Goal: Information Seeking & Learning: Learn about a topic

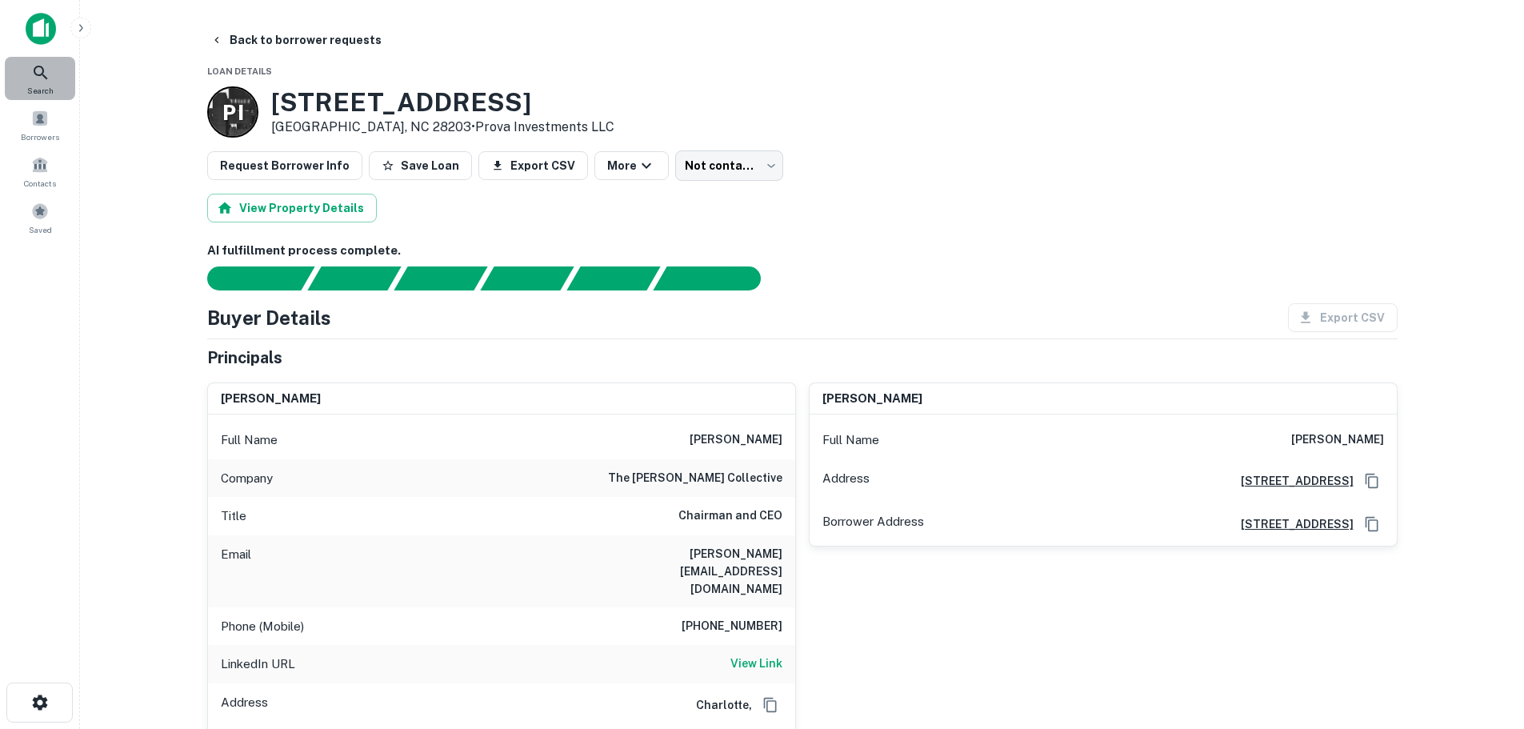
click at [34, 76] on icon at bounding box center [40, 72] width 19 height 19
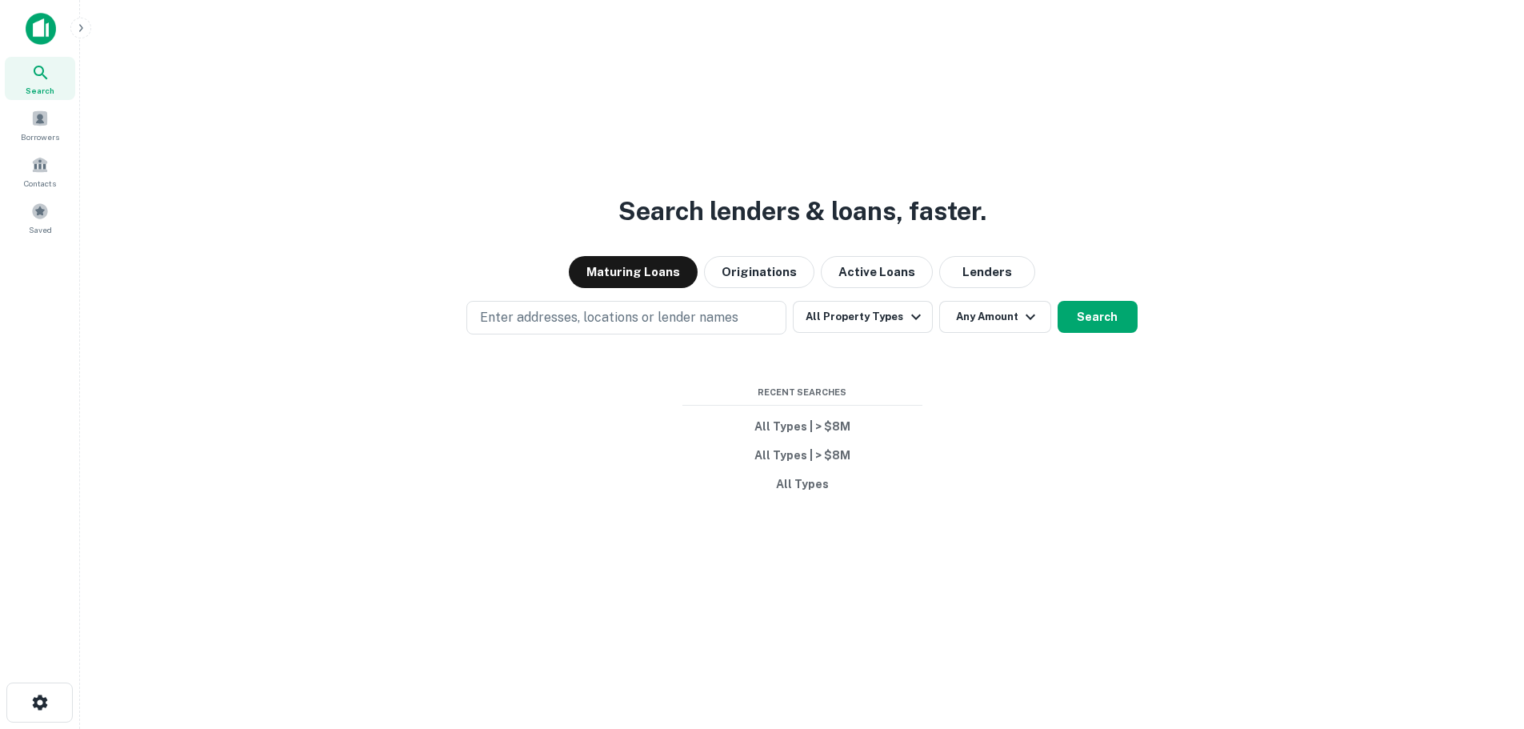
click at [822, 424] on button "All Types | > $8M" at bounding box center [802, 426] width 240 height 29
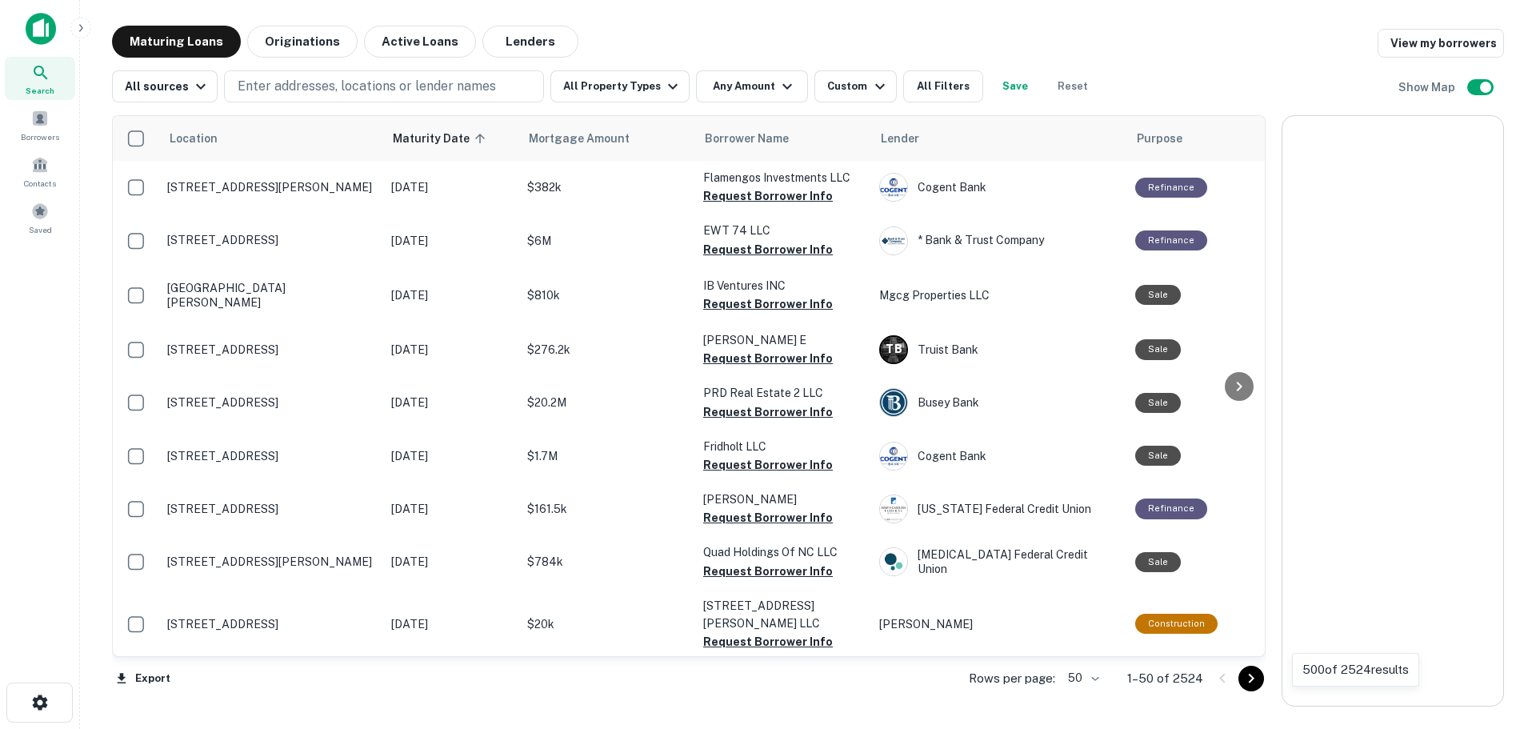
scroll to position [833, 0]
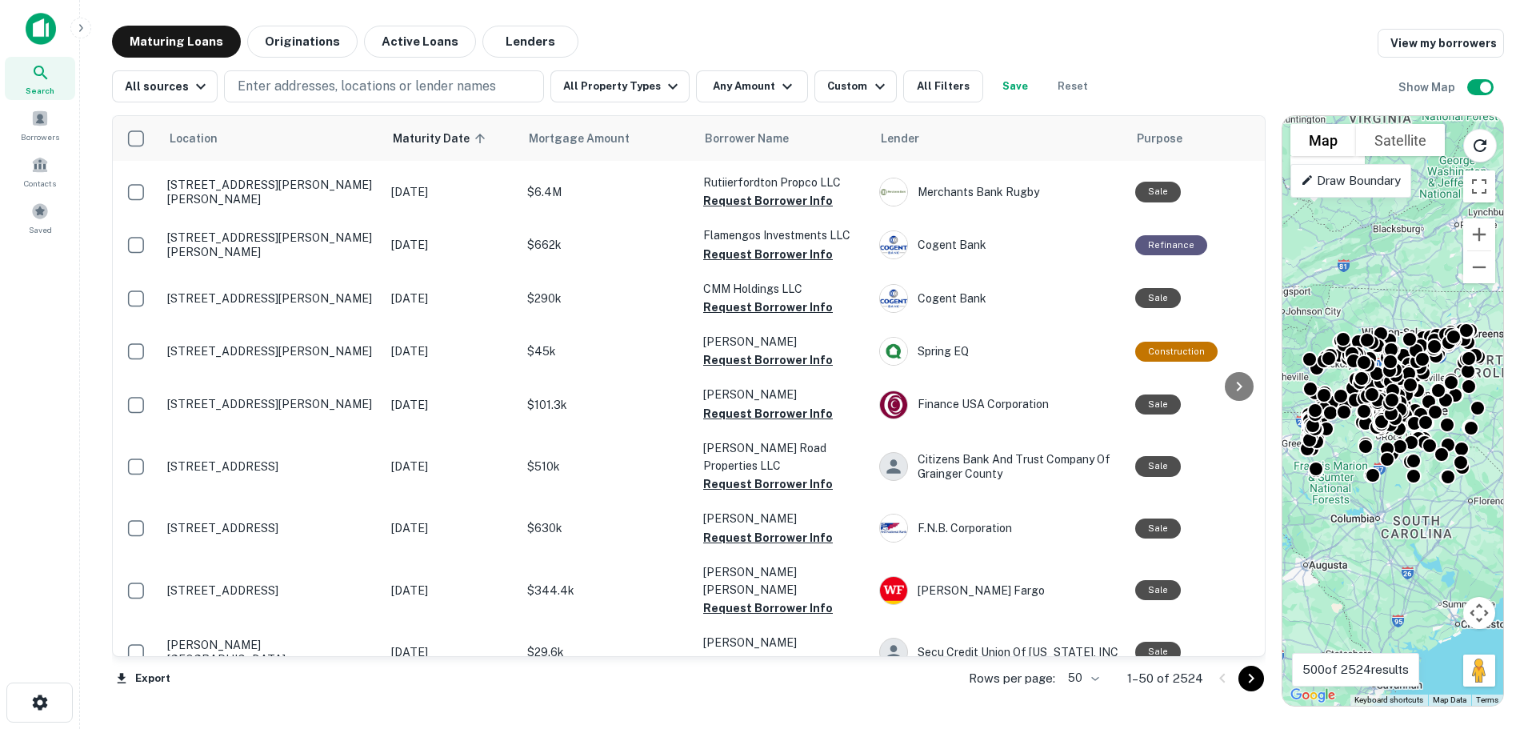
click at [906, 82] on button "All Filters" at bounding box center [943, 86] width 80 height 32
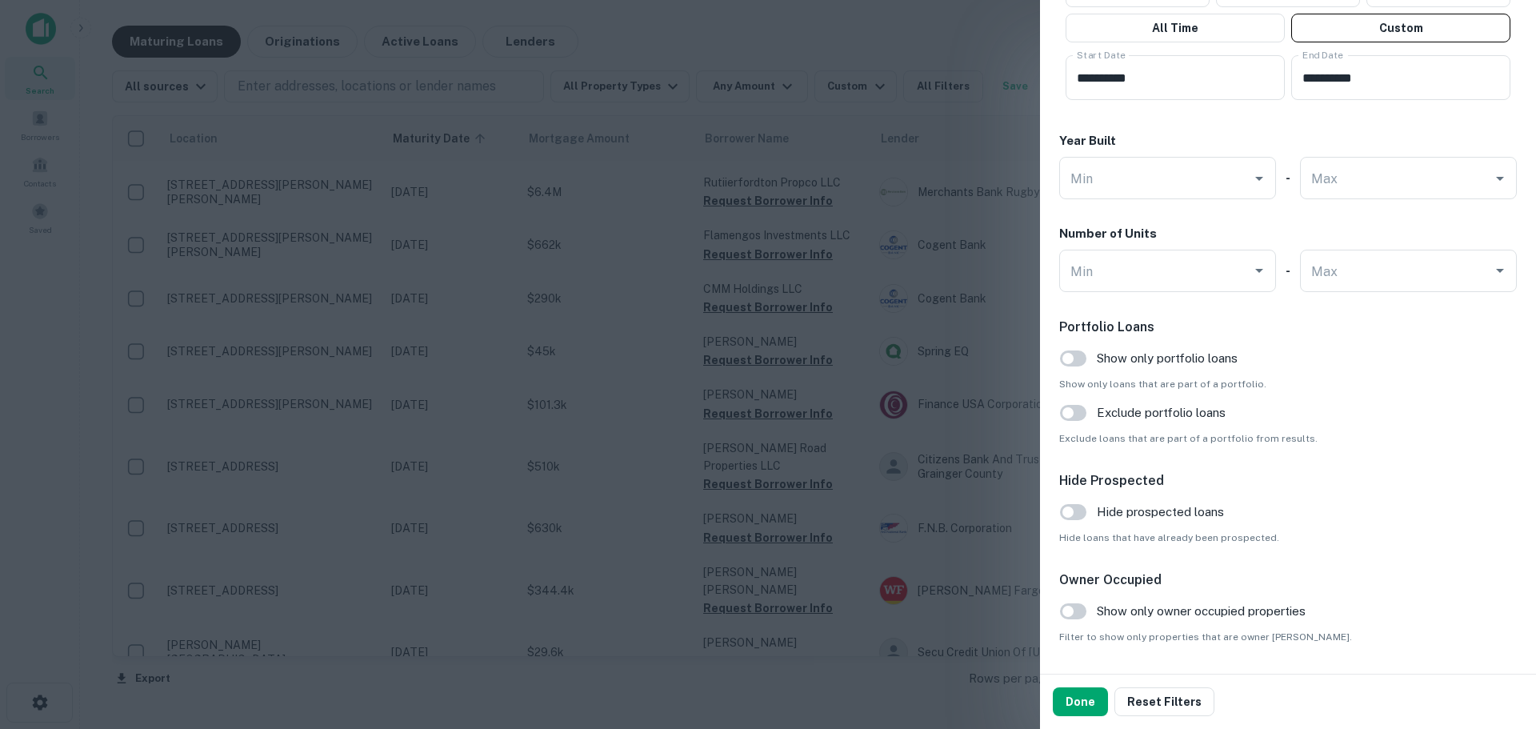
scroll to position [1487, 0]
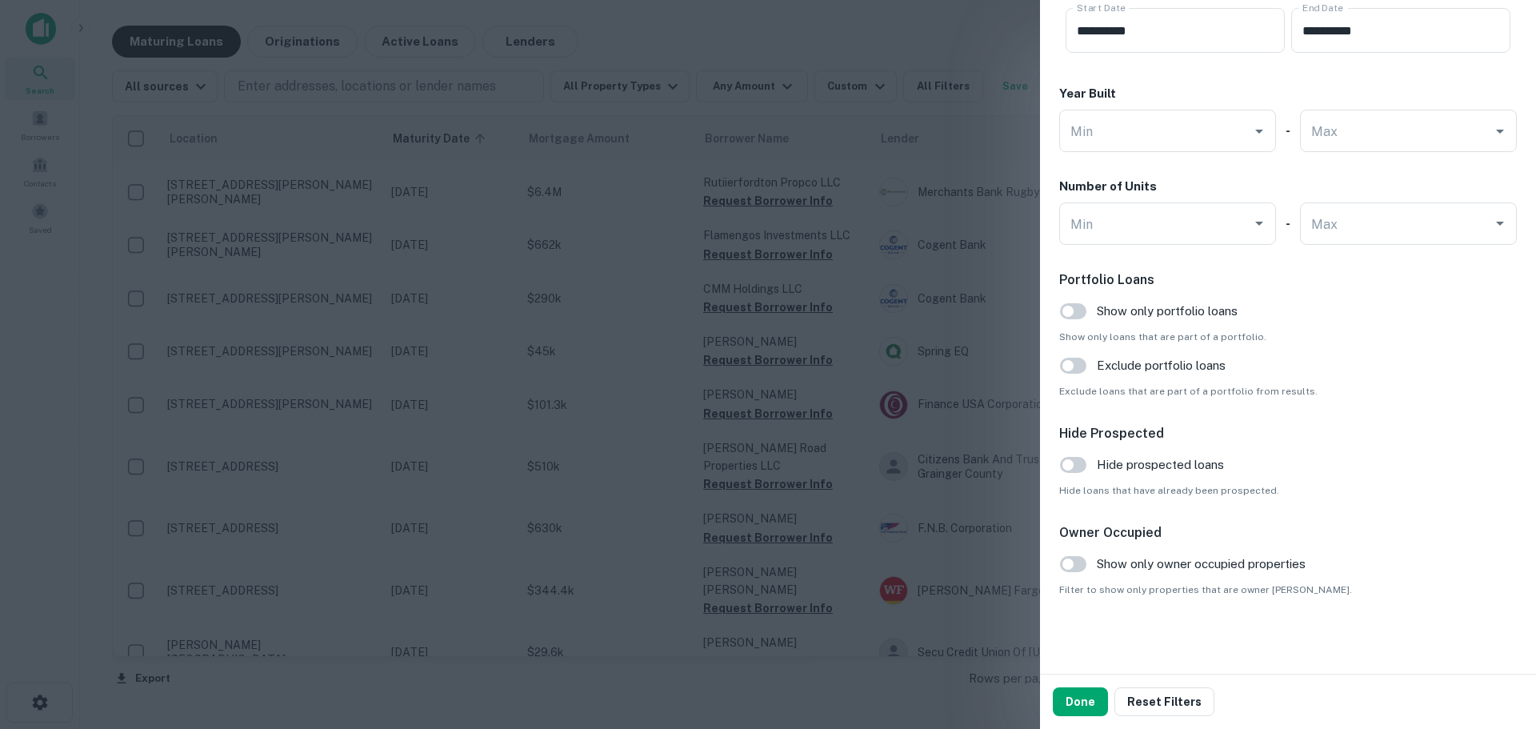
click at [1155, 463] on span "Hide prospected loans" at bounding box center [1160, 464] width 127 height 19
click at [1080, 697] on button "Done" at bounding box center [1080, 701] width 55 height 29
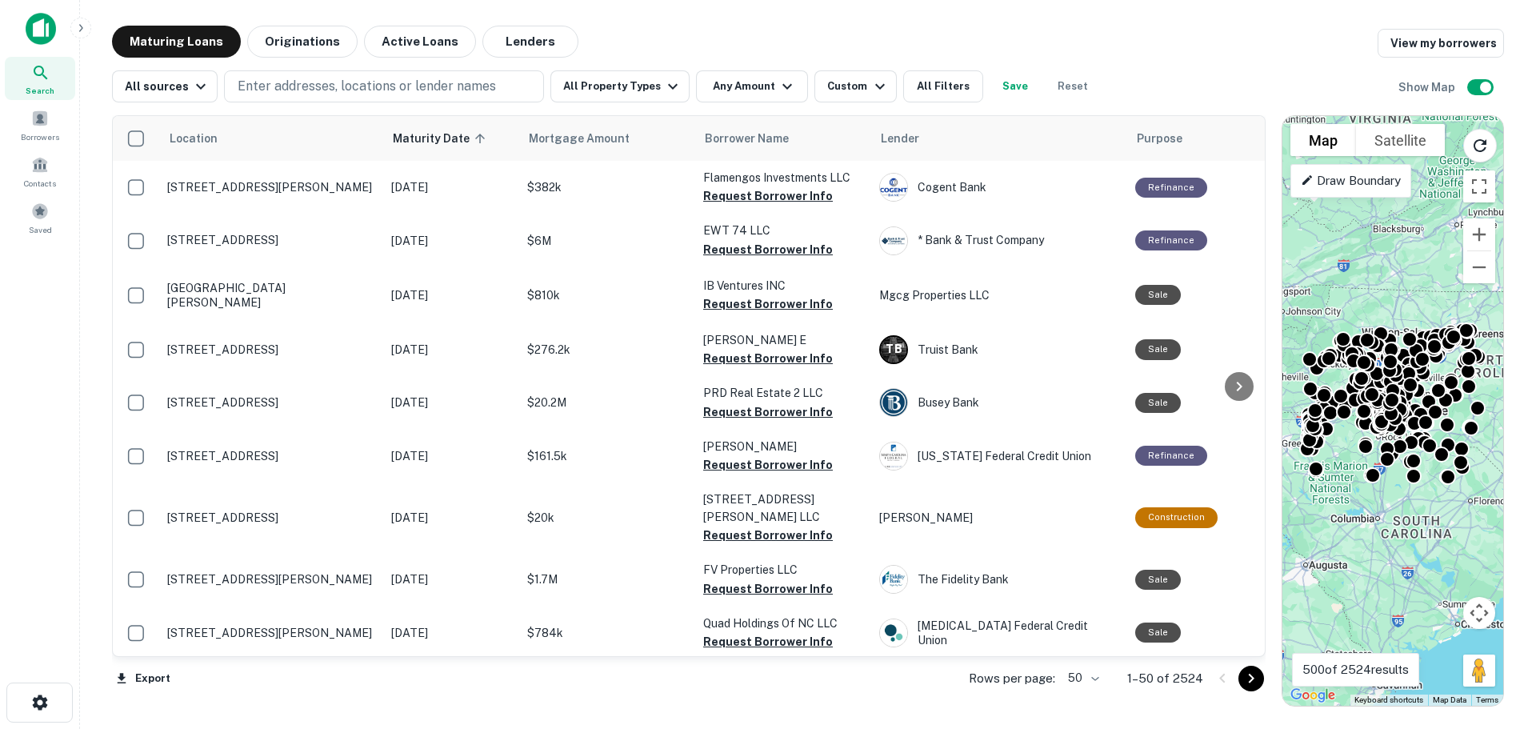
click at [870, 90] on icon "button" at bounding box center [879, 86] width 19 height 19
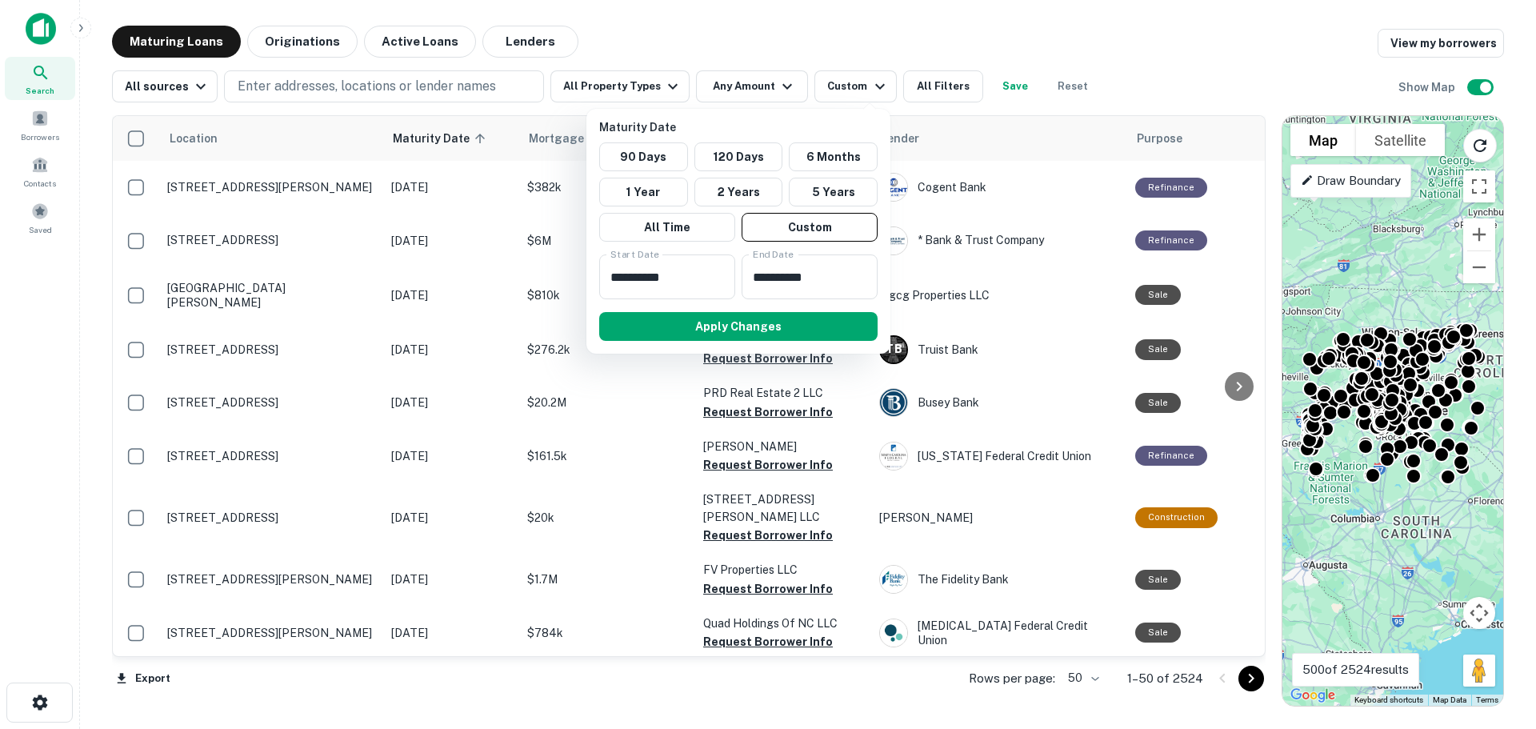
click at [1111, 46] on div at bounding box center [768, 364] width 1536 height 729
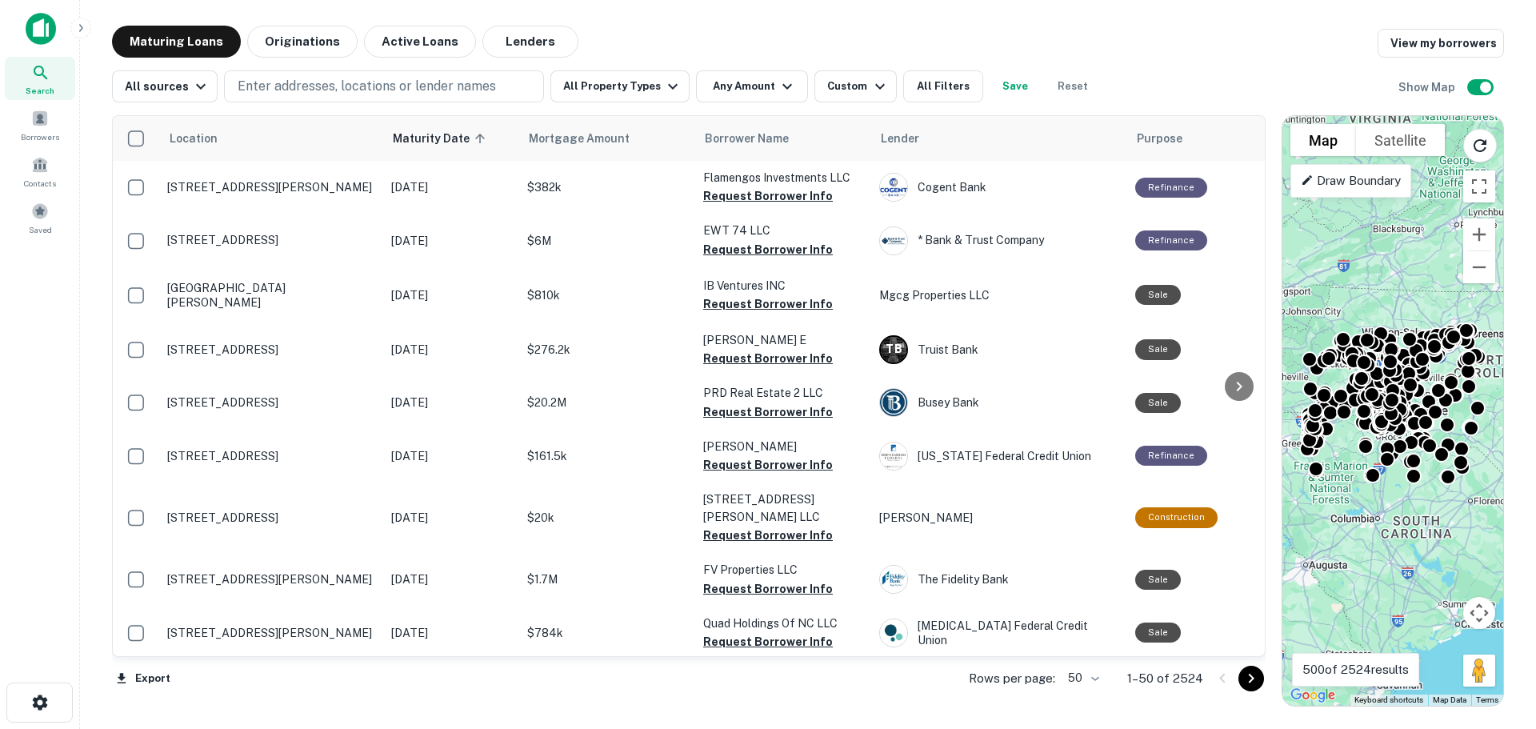
click at [782, 92] on div at bounding box center [768, 364] width 1536 height 729
click at [763, 89] on button "Any Amount" at bounding box center [752, 86] width 112 height 32
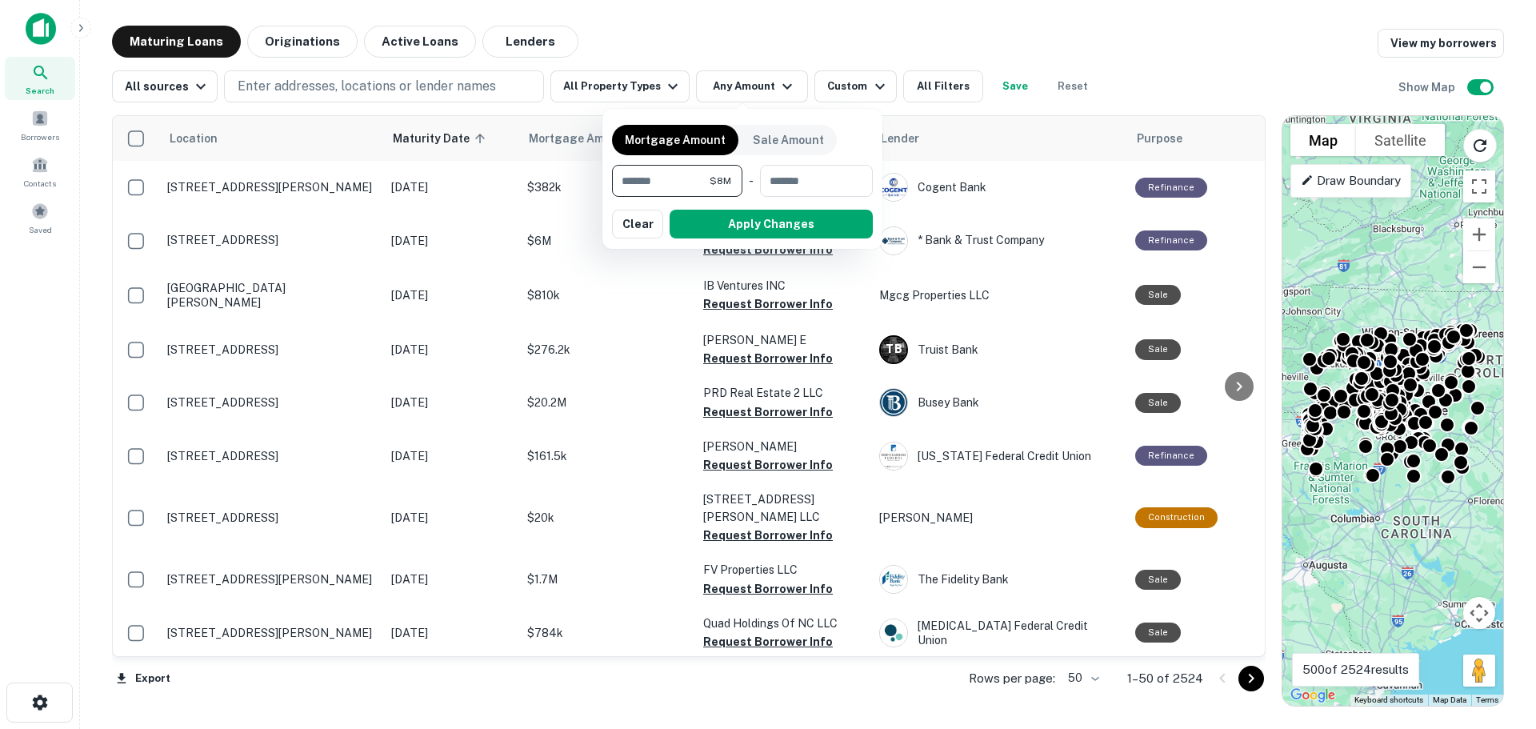
type input "*******"
click at [792, 223] on button "Apply Changes" at bounding box center [771, 224] width 203 height 29
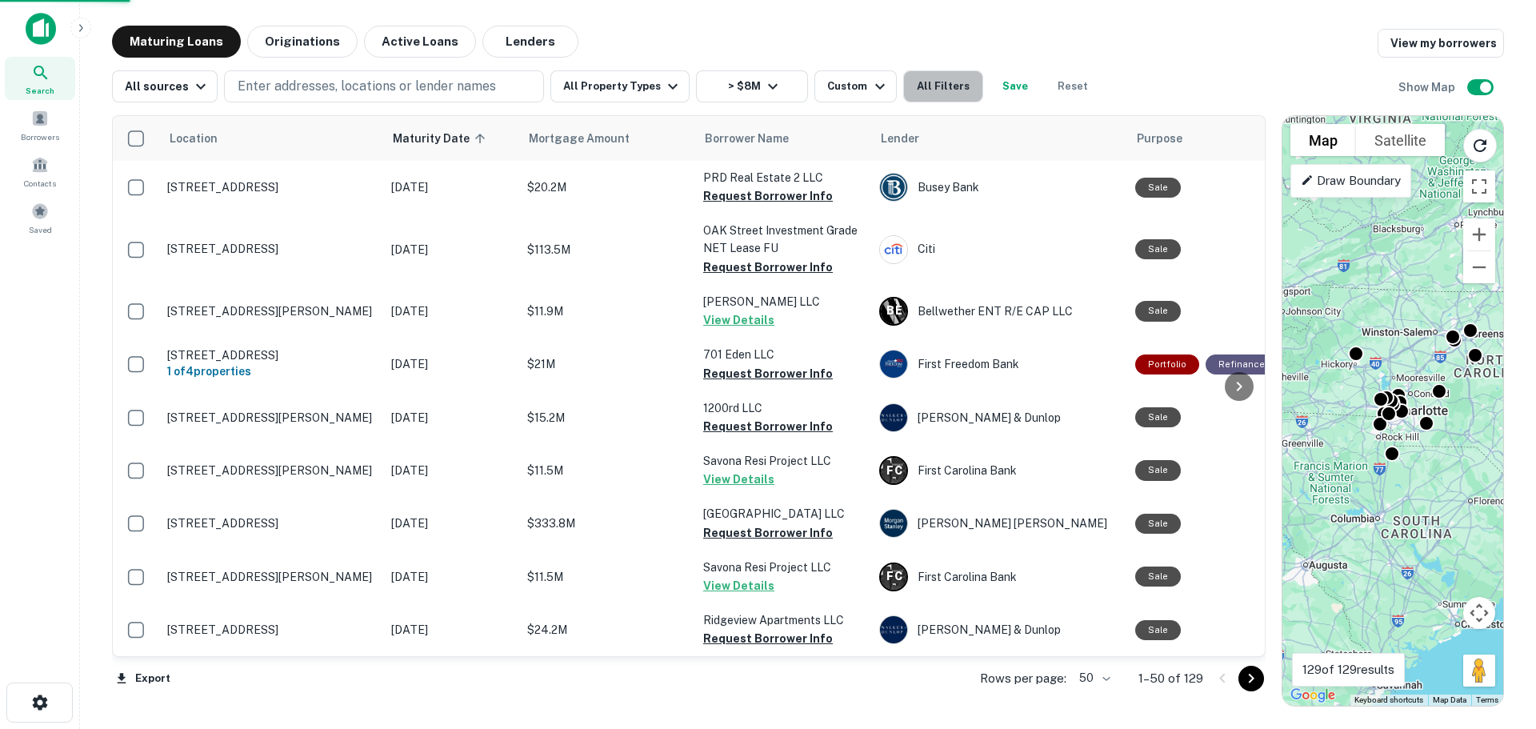
click at [930, 89] on button "All Filters" at bounding box center [943, 86] width 80 height 32
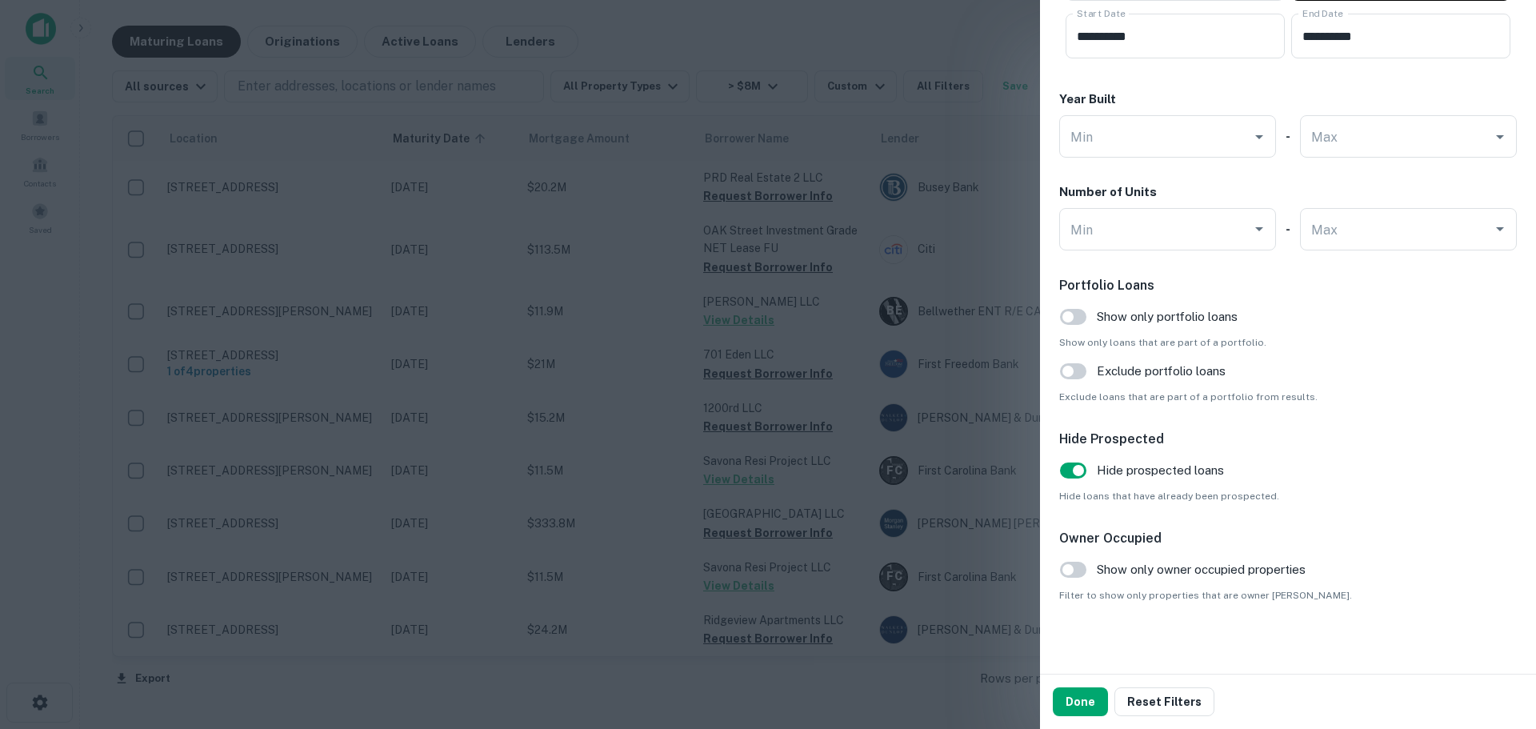
scroll to position [1520, 0]
click at [1079, 707] on button "Done" at bounding box center [1080, 701] width 55 height 29
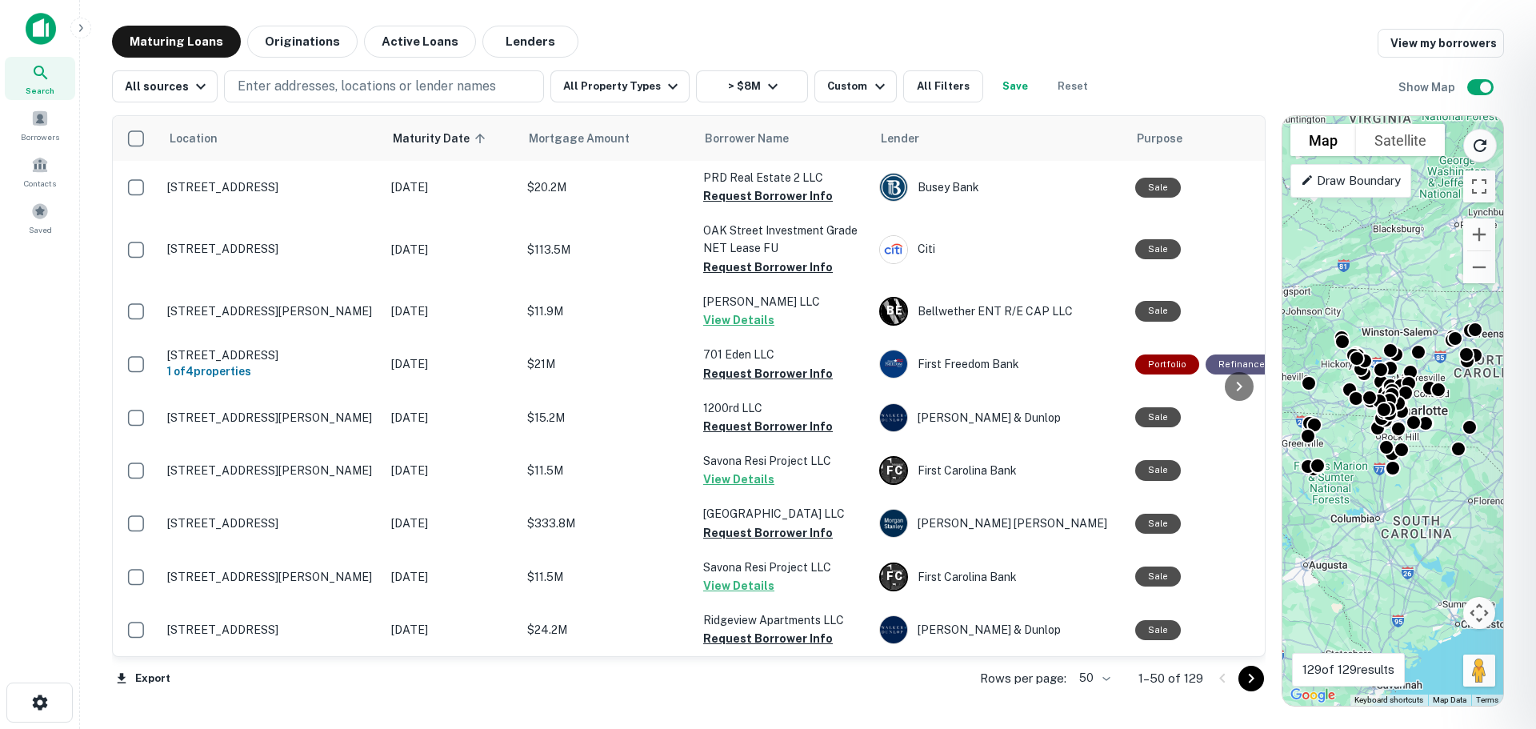
click at [746, 86] on div at bounding box center [768, 364] width 1536 height 729
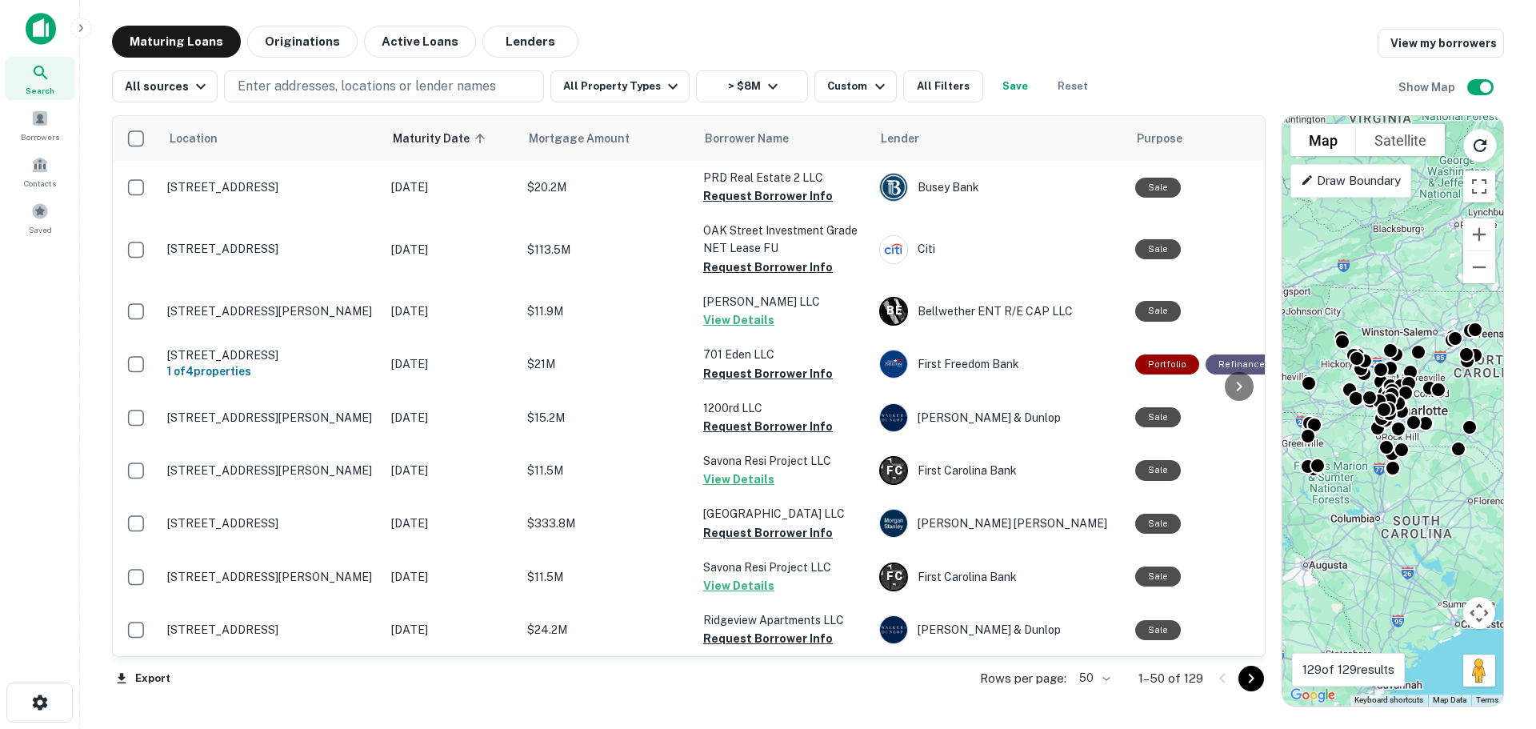
click at [763, 86] on icon "button" at bounding box center [772, 86] width 19 height 19
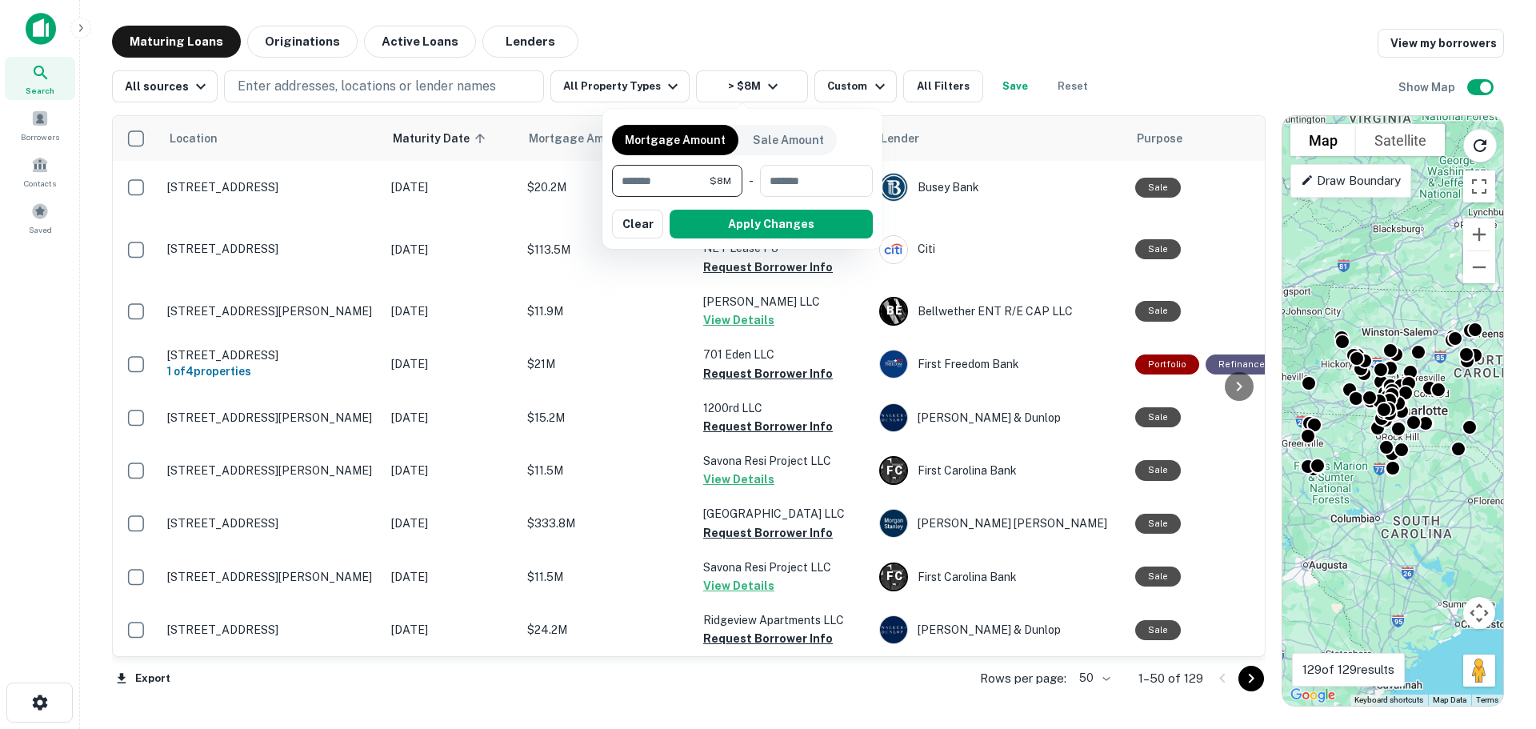
click at [822, 180] on input "number" at bounding box center [811, 181] width 102 height 32
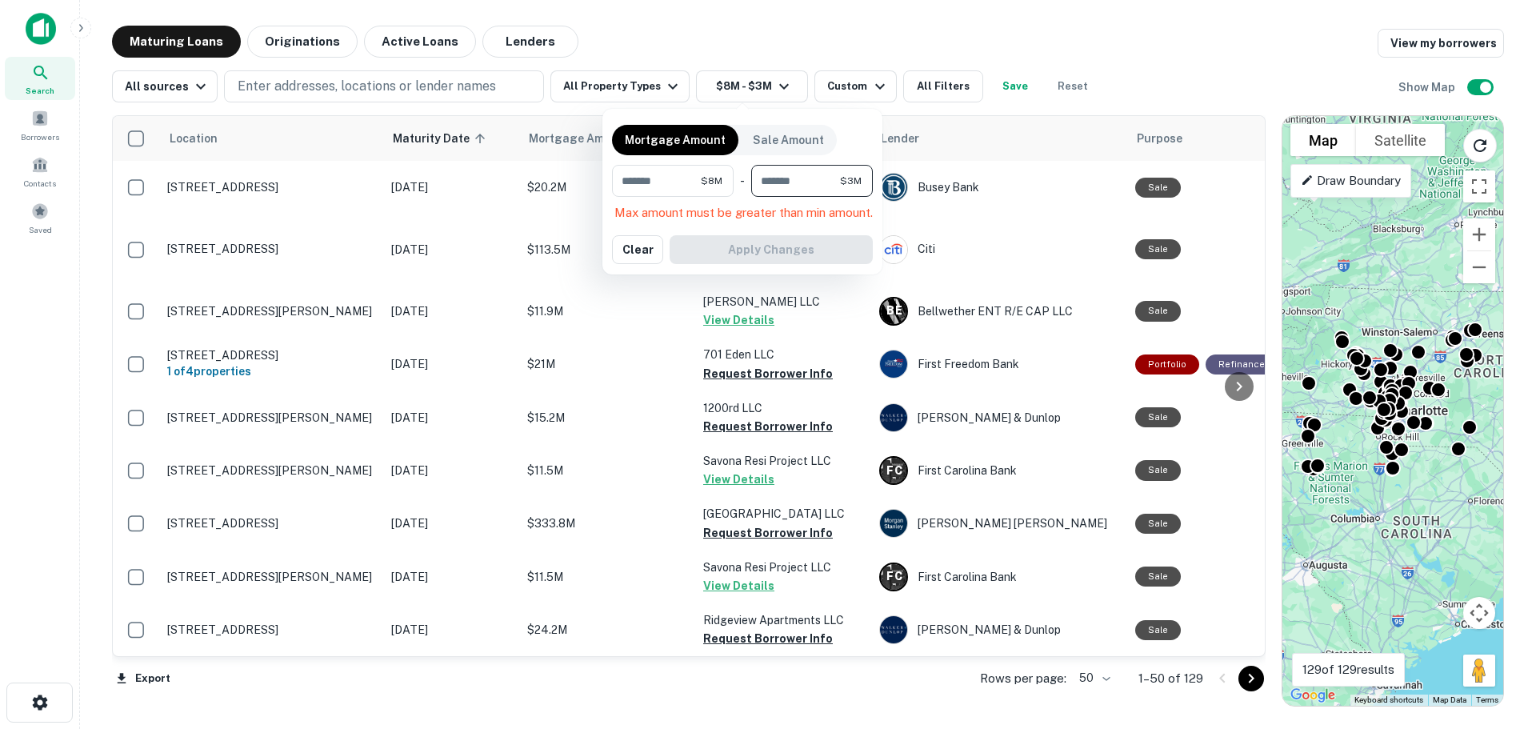
type input "********"
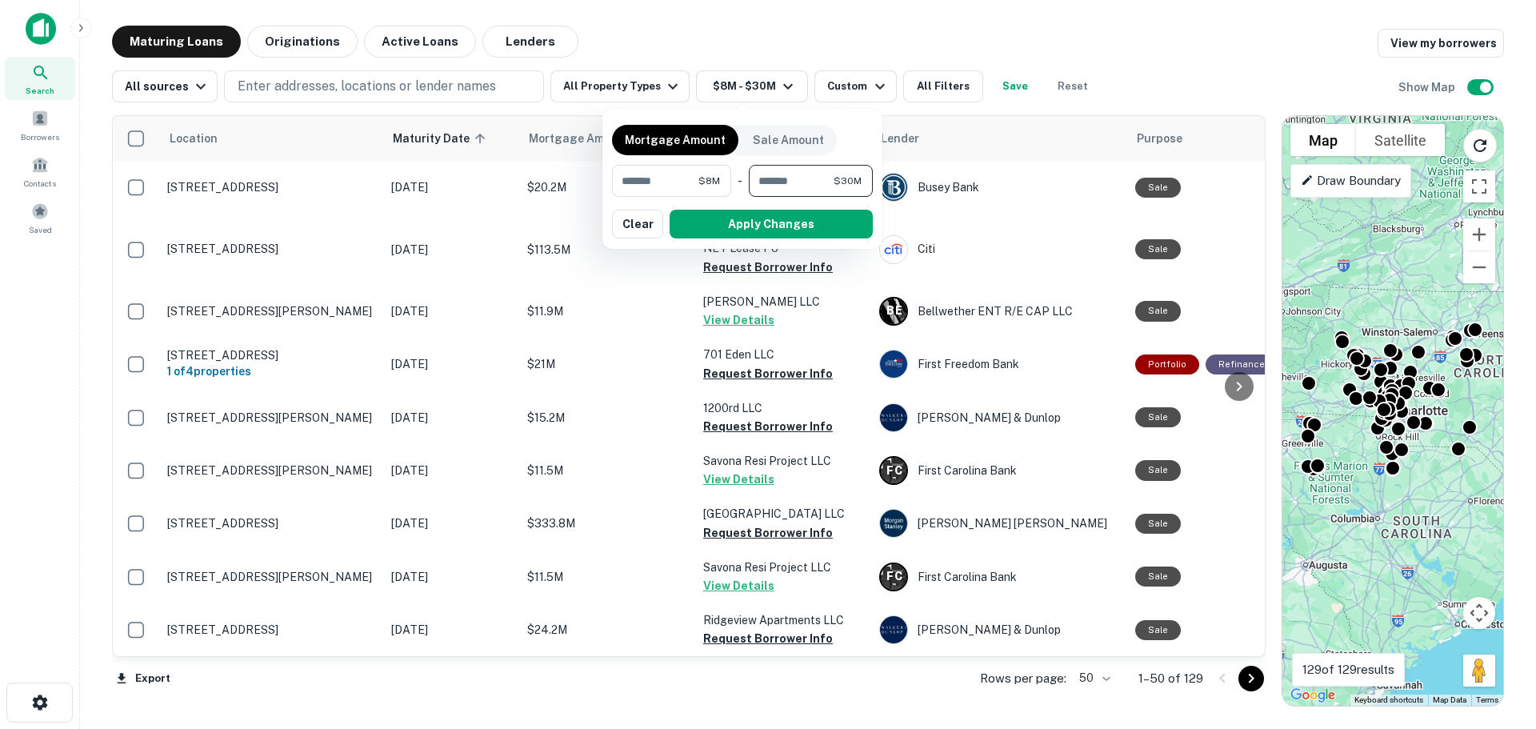
click at [841, 228] on button "Apply Changes" at bounding box center [771, 224] width 203 height 29
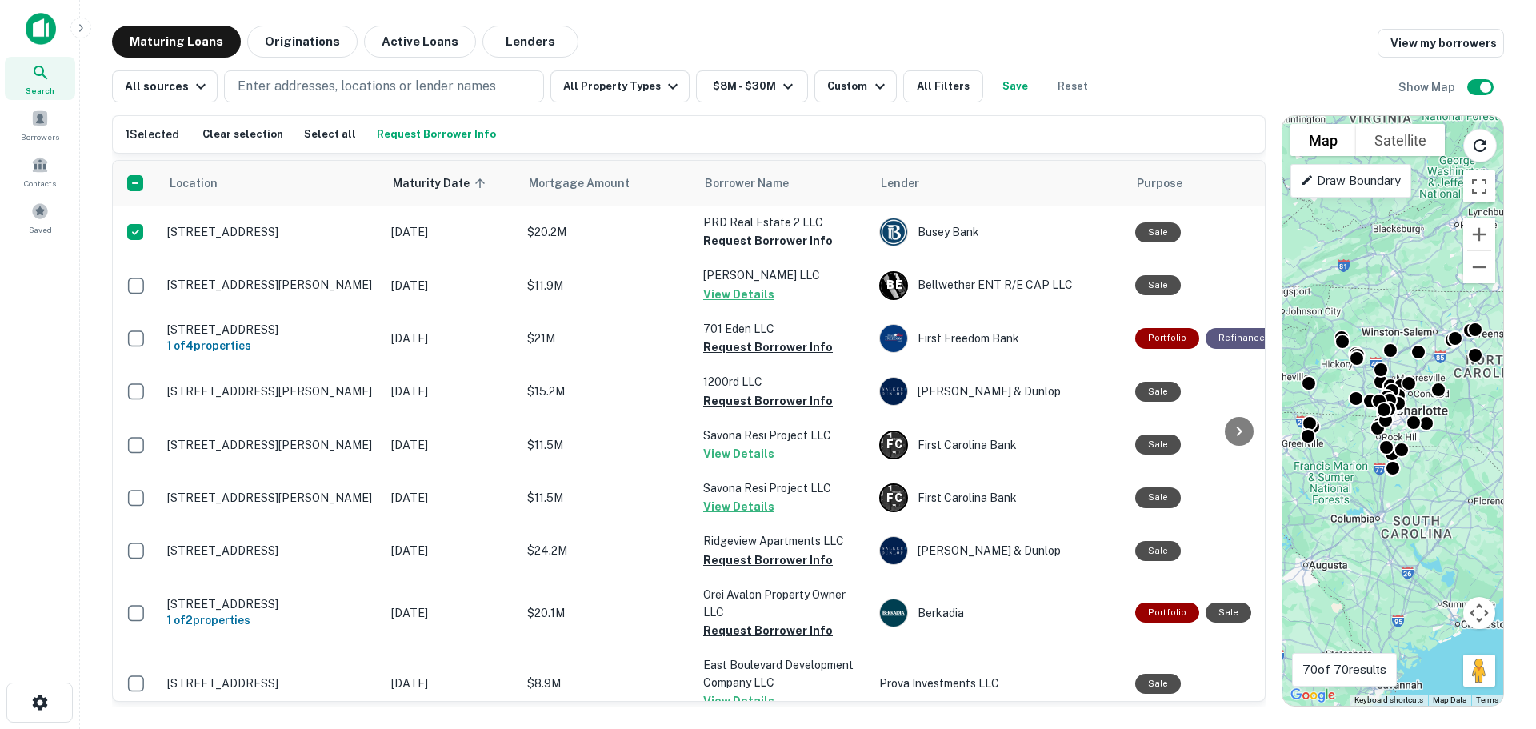
click at [938, 90] on button "All Filters" at bounding box center [943, 86] width 80 height 32
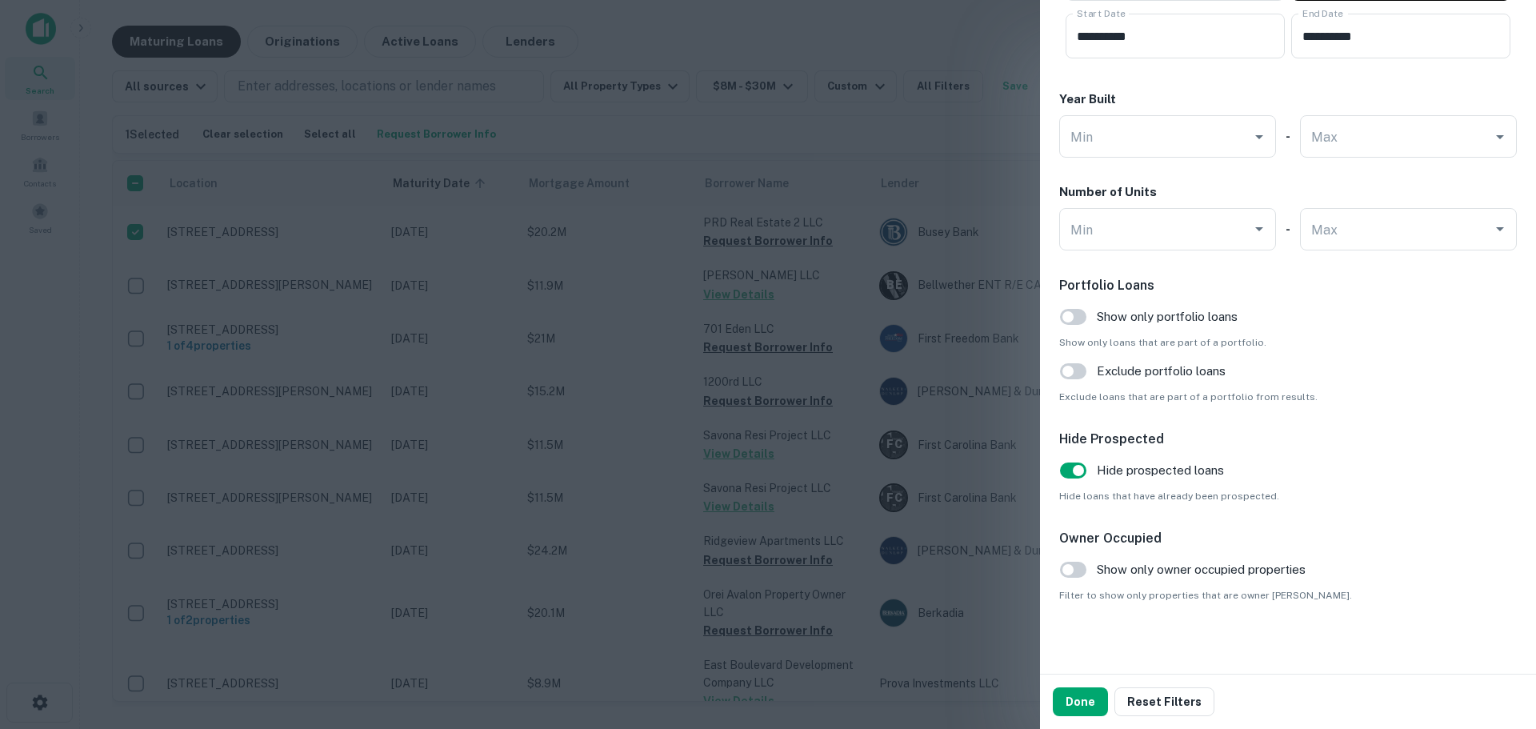
scroll to position [1520, 0]
click at [1098, 695] on button "Done" at bounding box center [1080, 701] width 55 height 29
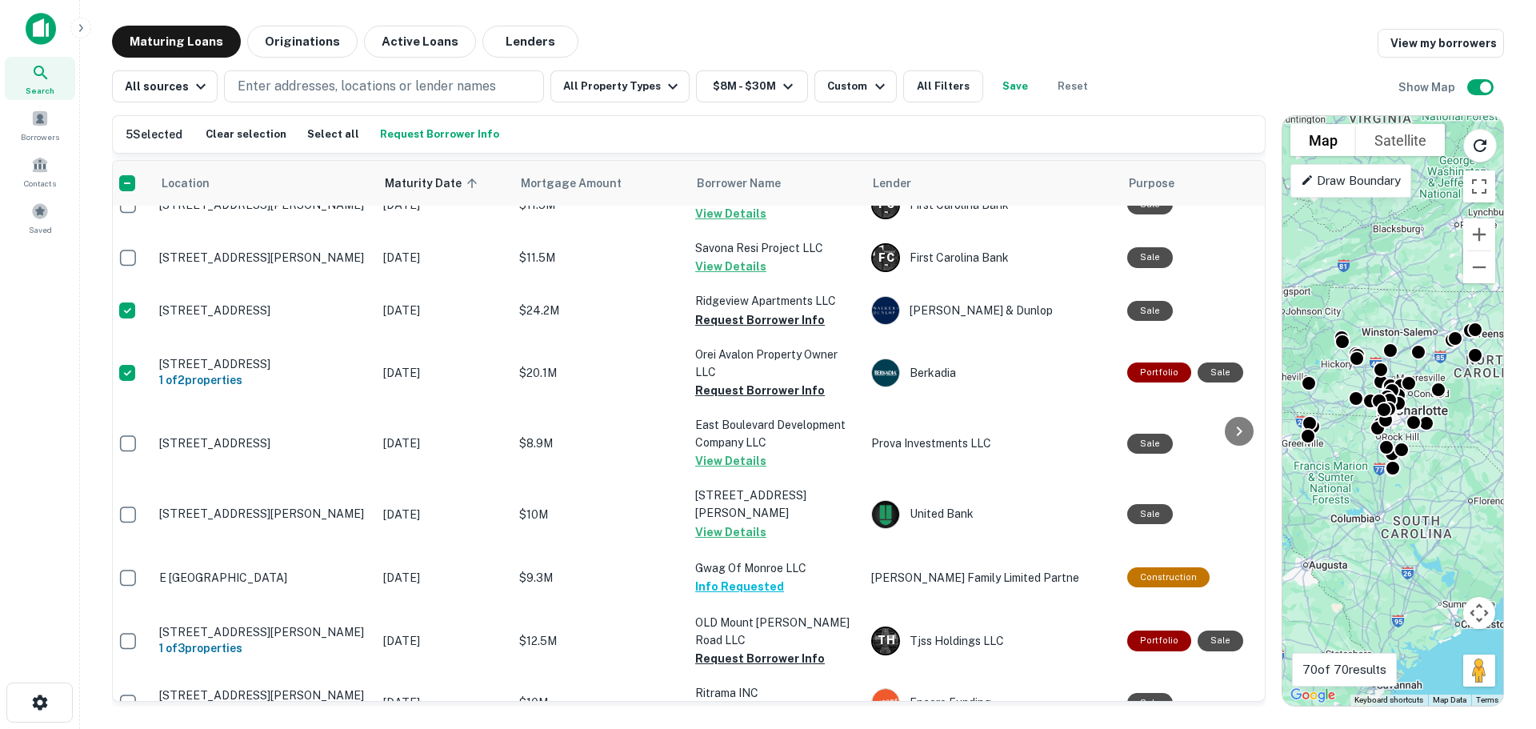
scroll to position [240, 0]
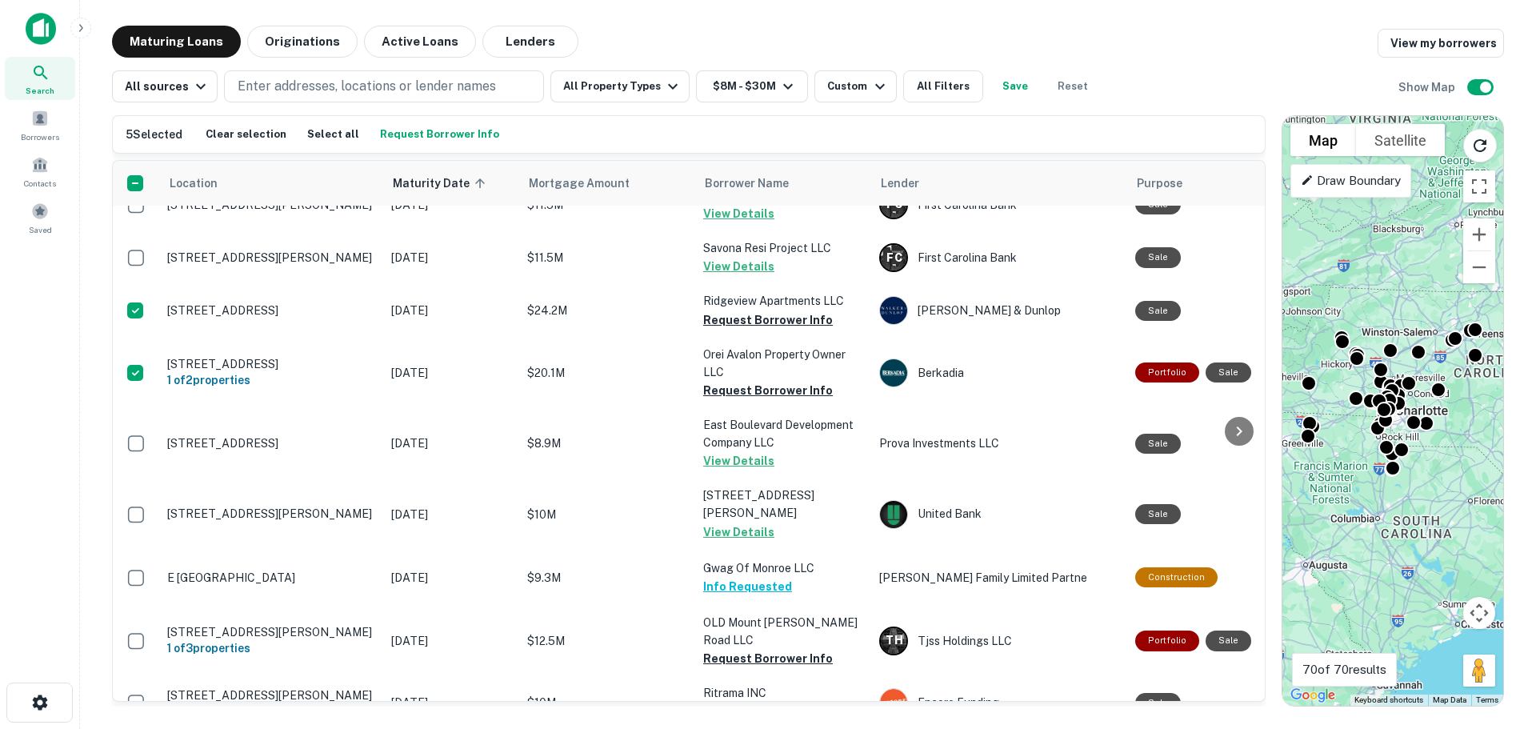
click at [618, 87] on button "All Property Types" at bounding box center [619, 86] width 139 height 32
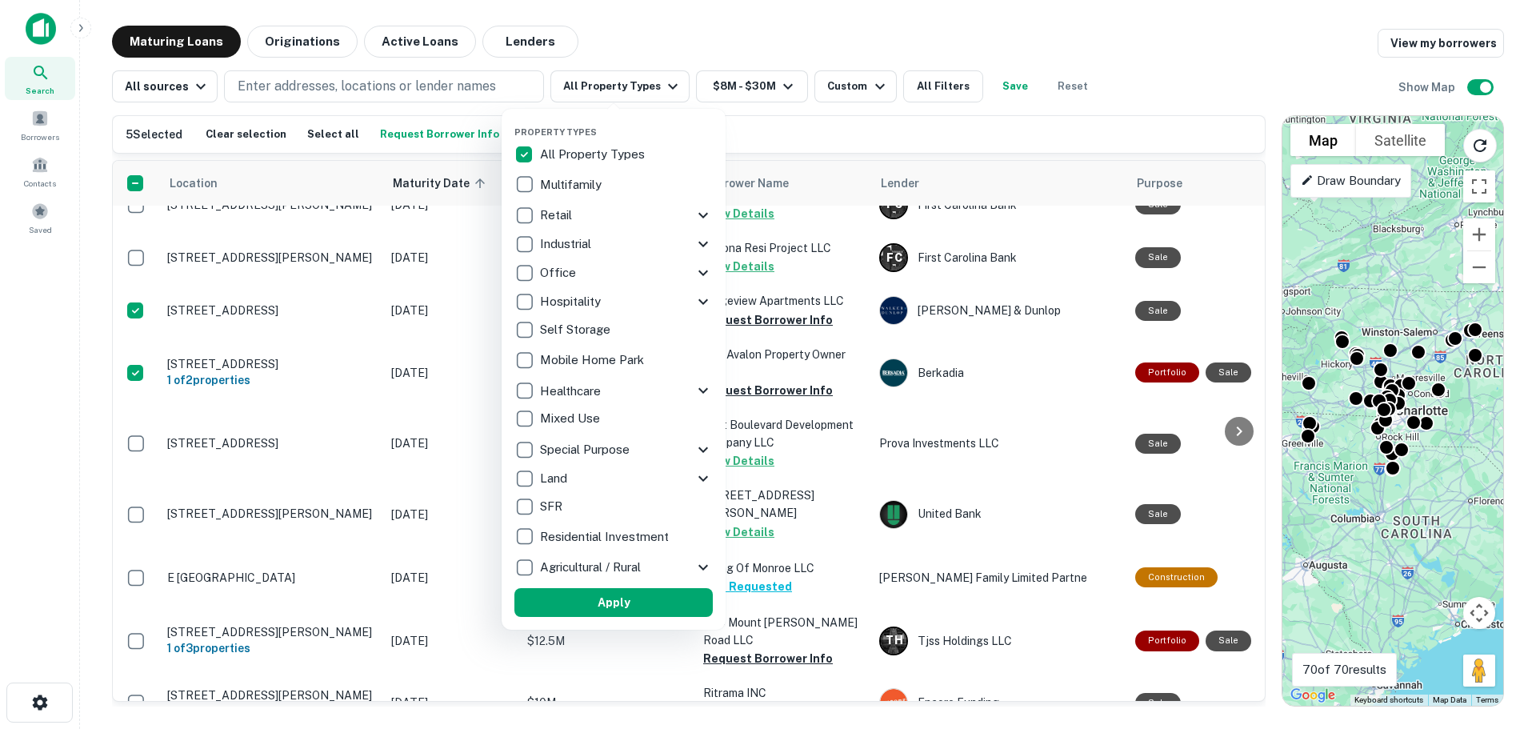
click at [942, 90] on div at bounding box center [768, 364] width 1536 height 729
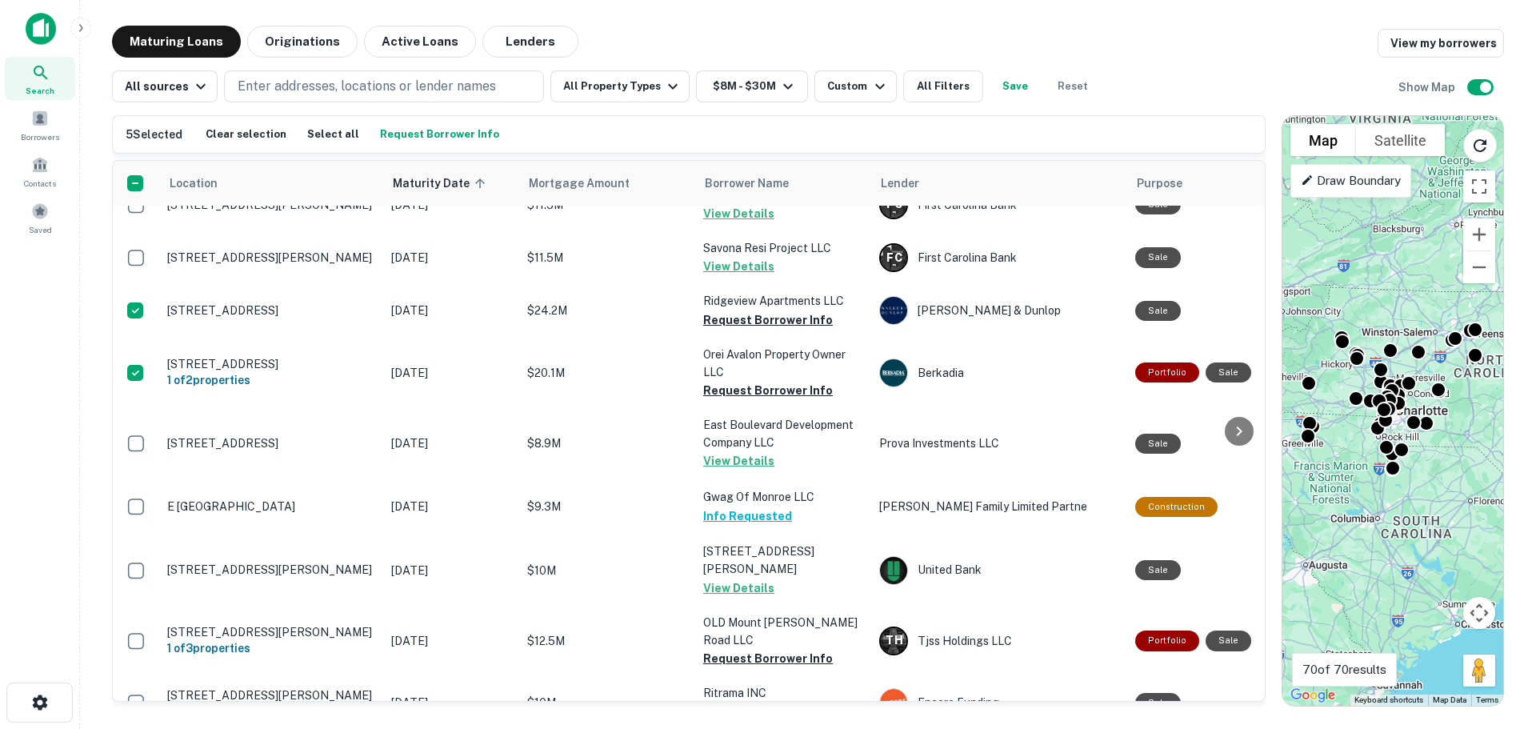
click at [947, 89] on button "All Filters" at bounding box center [943, 86] width 80 height 32
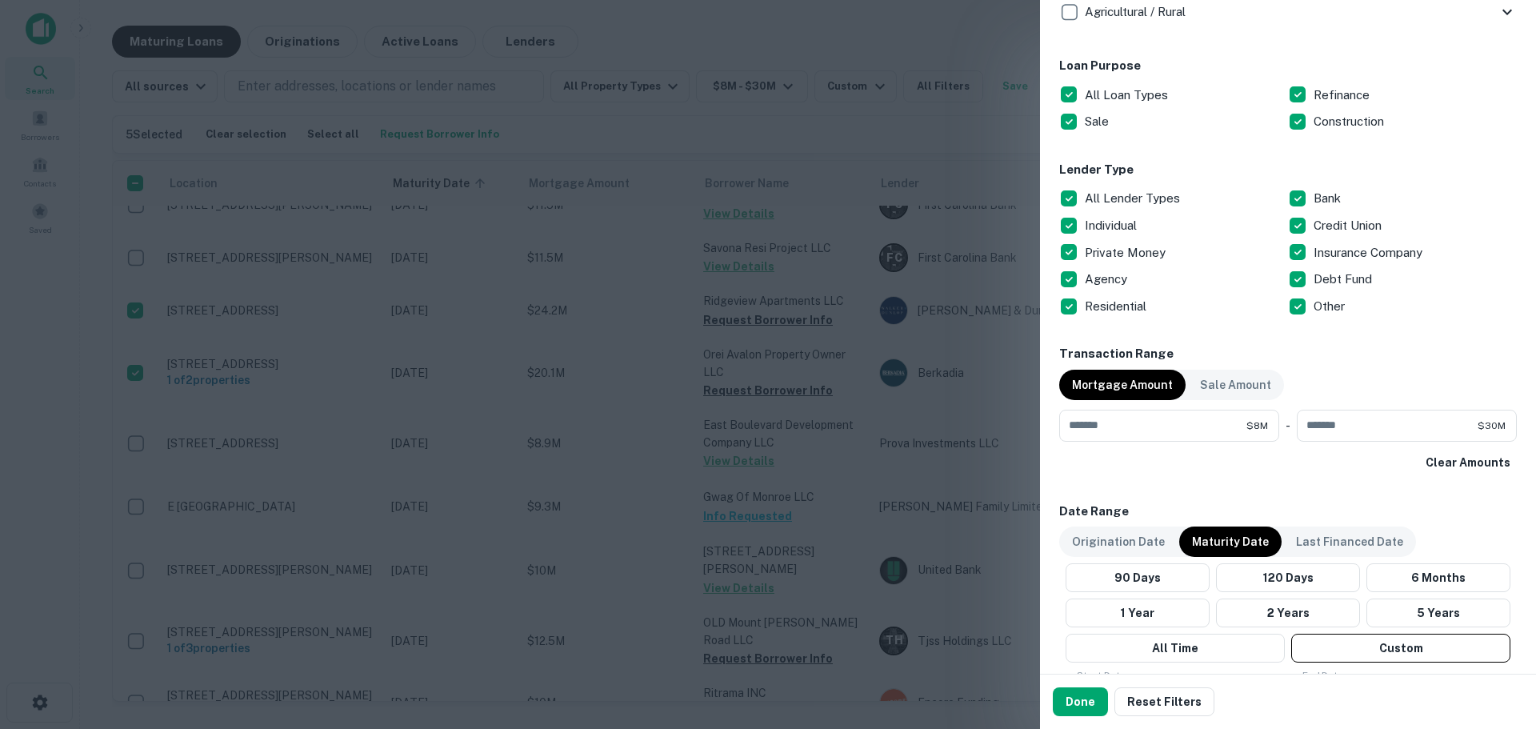
scroll to position [802, 0]
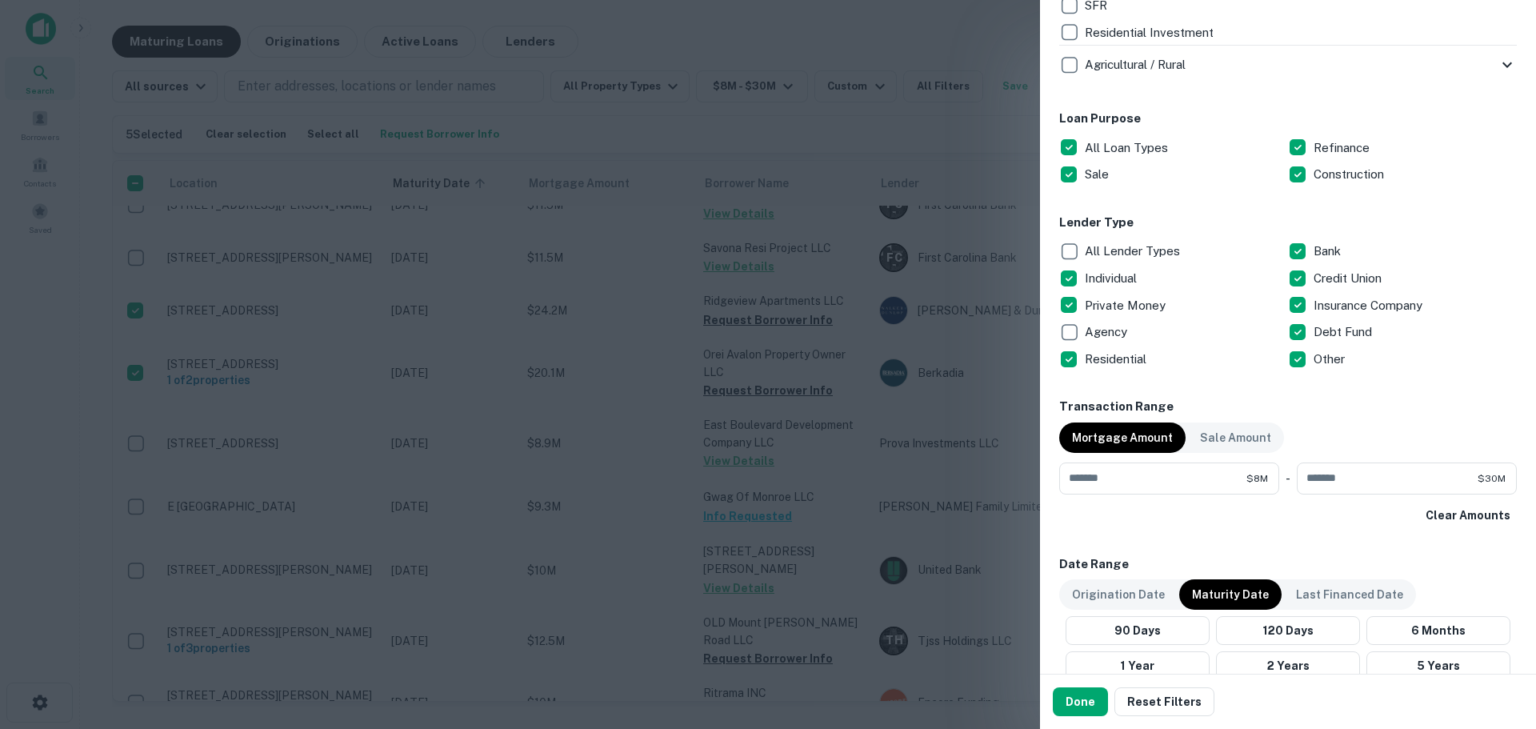
click at [1135, 355] on p "Residential" at bounding box center [1117, 359] width 65 height 19
click at [1096, 278] on p "Individual" at bounding box center [1112, 278] width 55 height 19
click at [1092, 695] on button "Done" at bounding box center [1080, 701] width 55 height 29
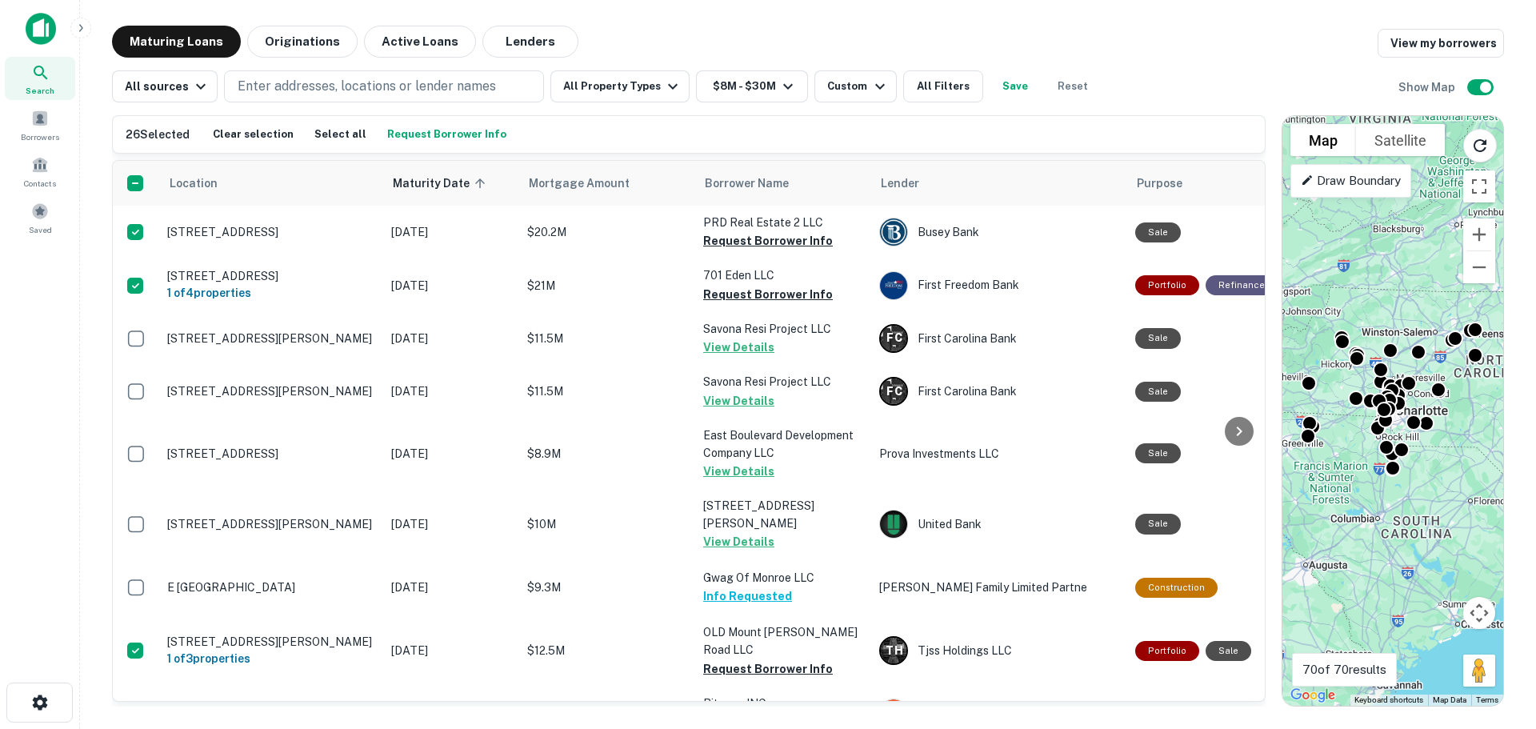
click at [477, 136] on button "Request Borrower Info" at bounding box center [446, 134] width 127 height 24
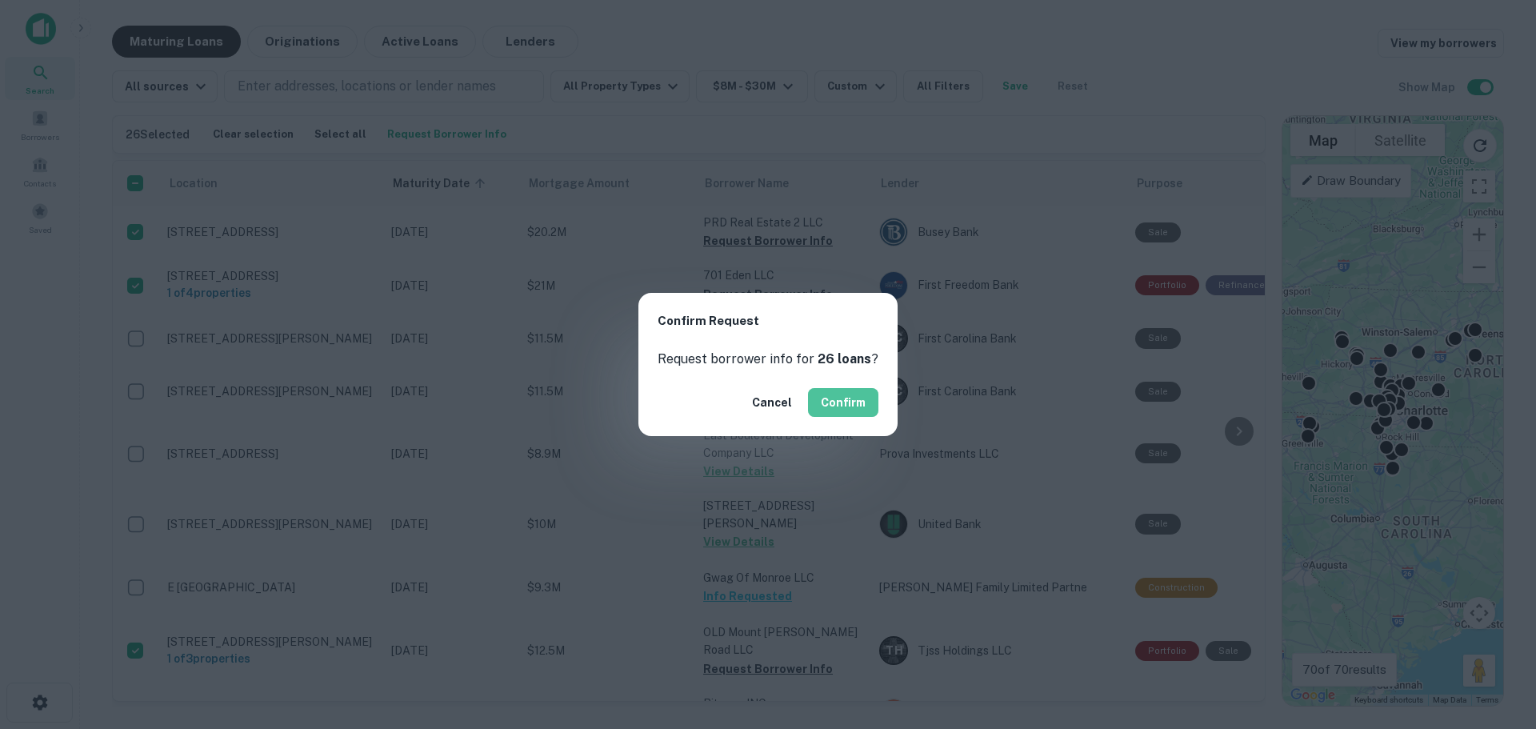
click at [851, 408] on button "Confirm" at bounding box center [843, 402] width 70 height 29
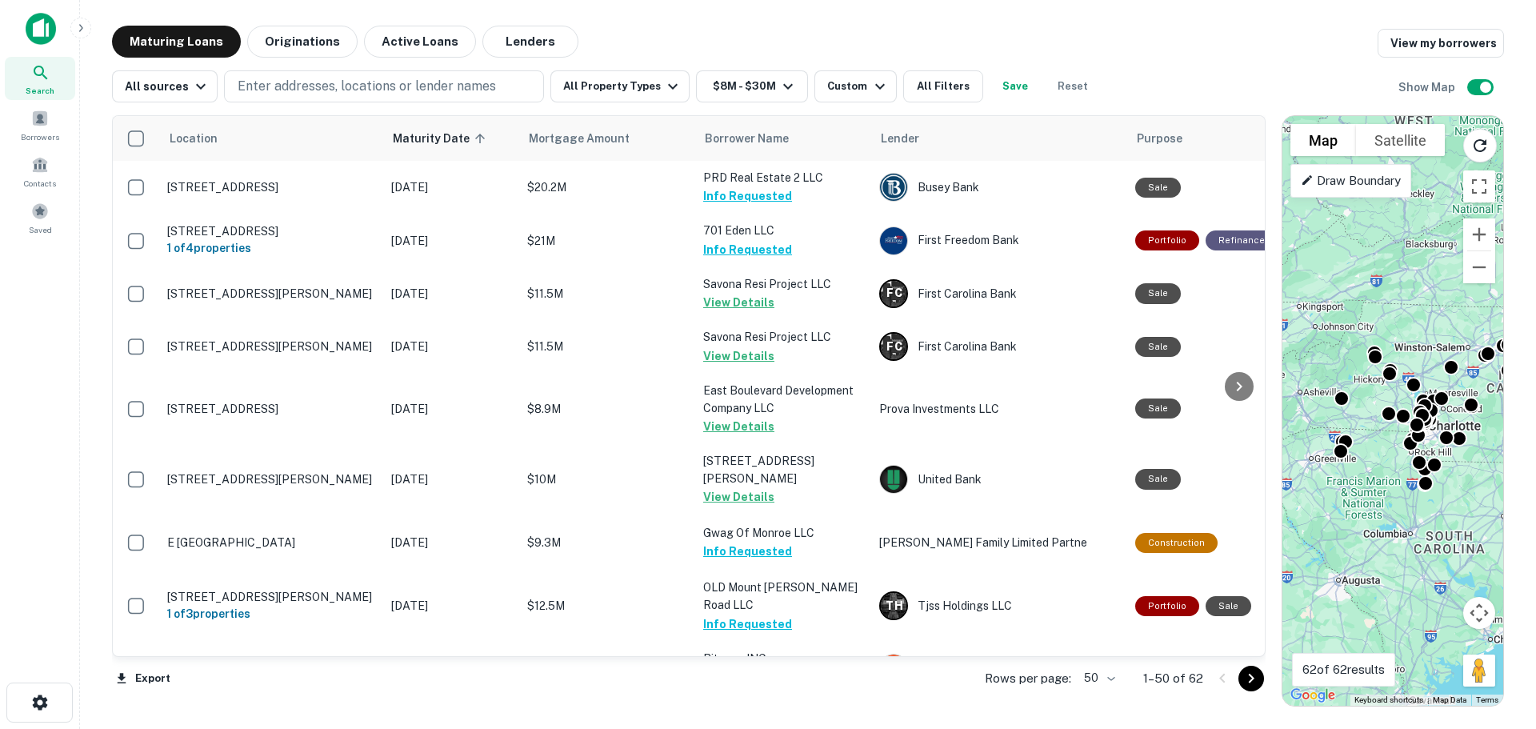
drag, startPoint x: 1298, startPoint y: 401, endPoint x: 1339, endPoint y: 425, distance: 48.0
click at [1339, 425] on div "To activate drag with keyboard, press Alt + Enter. Once in keyboard drag state,…" at bounding box center [1392, 411] width 221 height 590
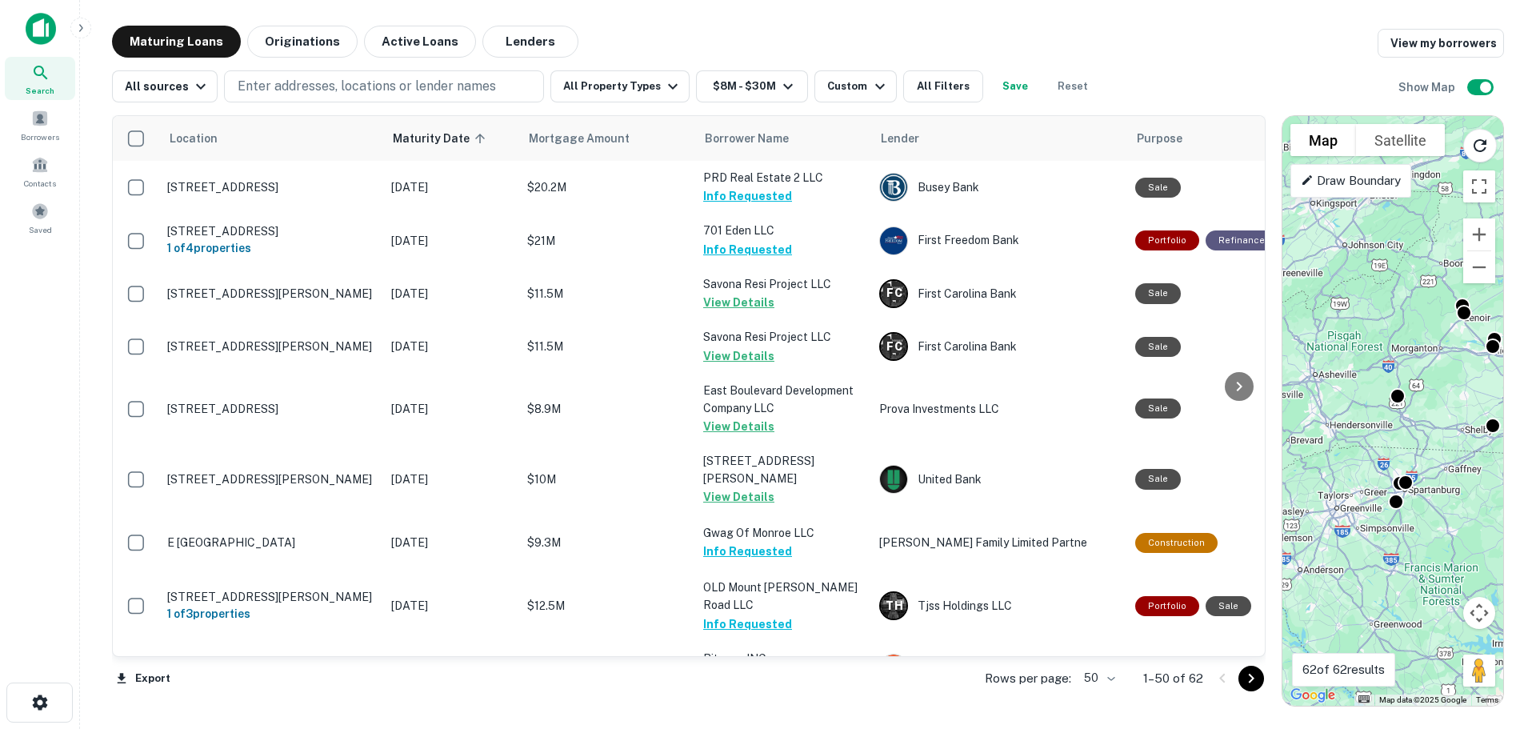
drag, startPoint x: 1311, startPoint y: 411, endPoint x: 1366, endPoint y: 406, distance: 55.5
click at [1366, 406] on div "To activate drag with keyboard, press Alt + Enter. Once in keyboard drag state,…" at bounding box center [1392, 411] width 221 height 590
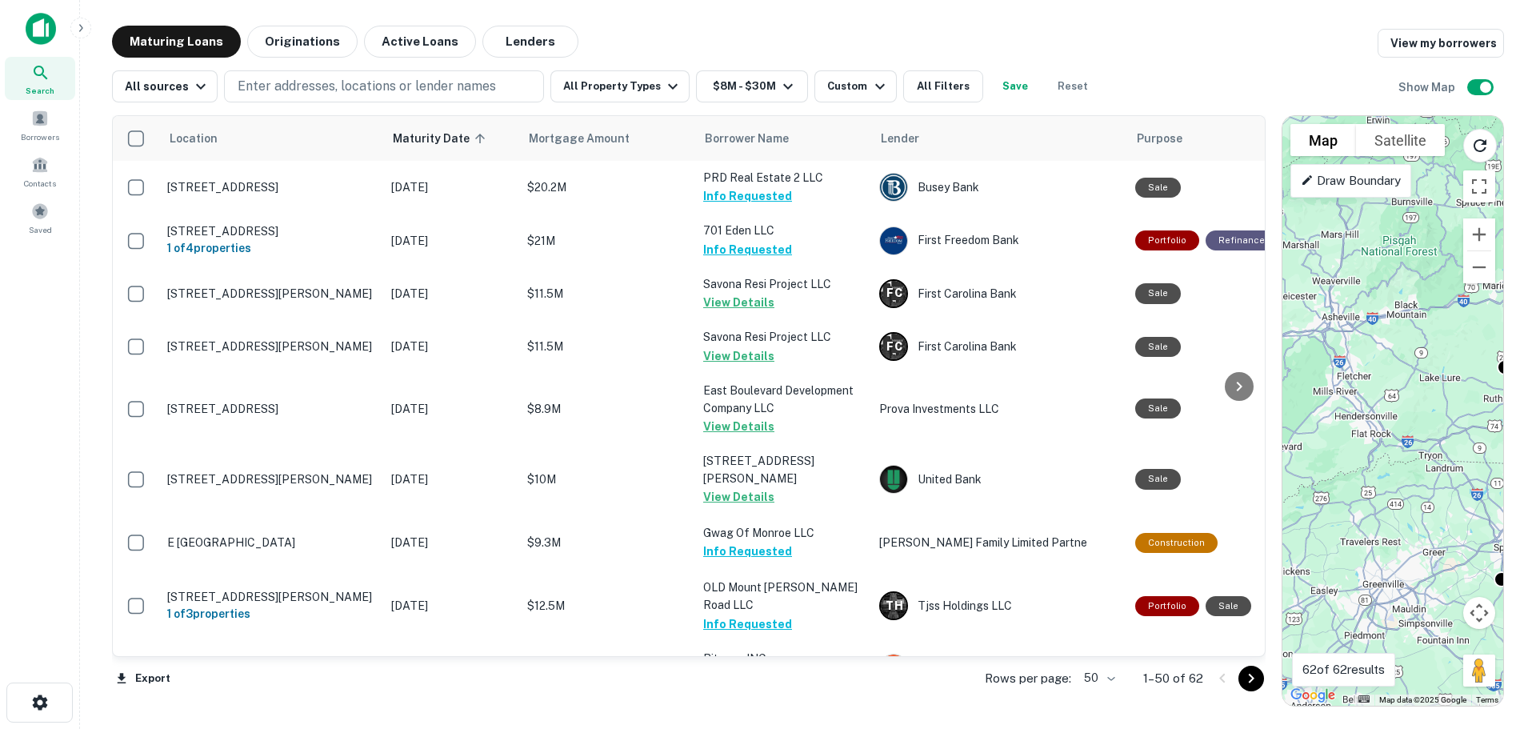
drag, startPoint x: 1346, startPoint y: 414, endPoint x: 1390, endPoint y: 407, distance: 45.4
click at [1390, 407] on div "To activate drag with keyboard, press Alt + Enter. Once in keyboard drag state,…" at bounding box center [1392, 411] width 221 height 590
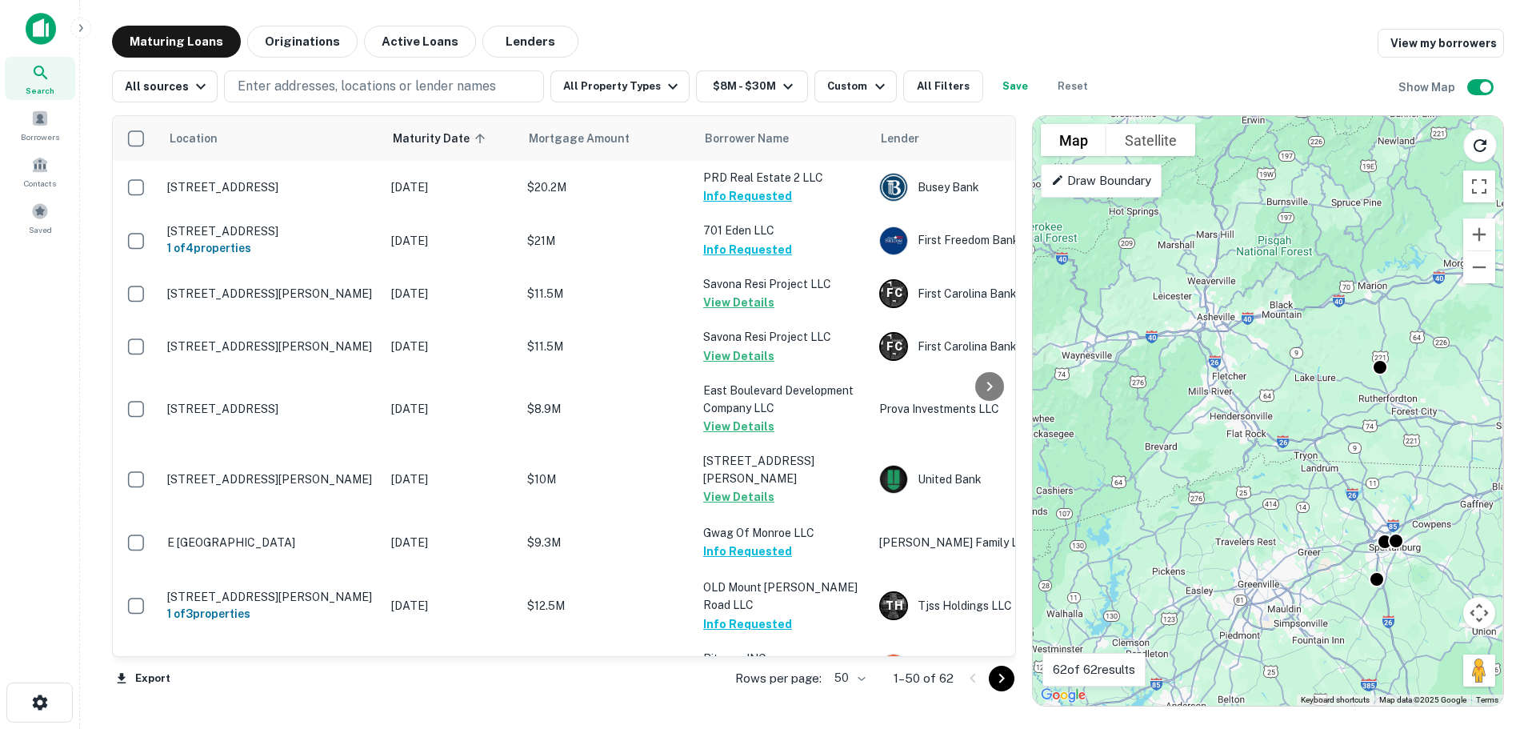
drag, startPoint x: 1273, startPoint y: 393, endPoint x: 1023, endPoint y: 393, distance: 249.6
click at [1023, 393] on div at bounding box center [1024, 410] width 2 height 591
click at [1104, 192] on div "Draw Boundary" at bounding box center [1101, 181] width 121 height 34
click at [1090, 185] on p "Drawing..." at bounding box center [1078, 180] width 54 height 19
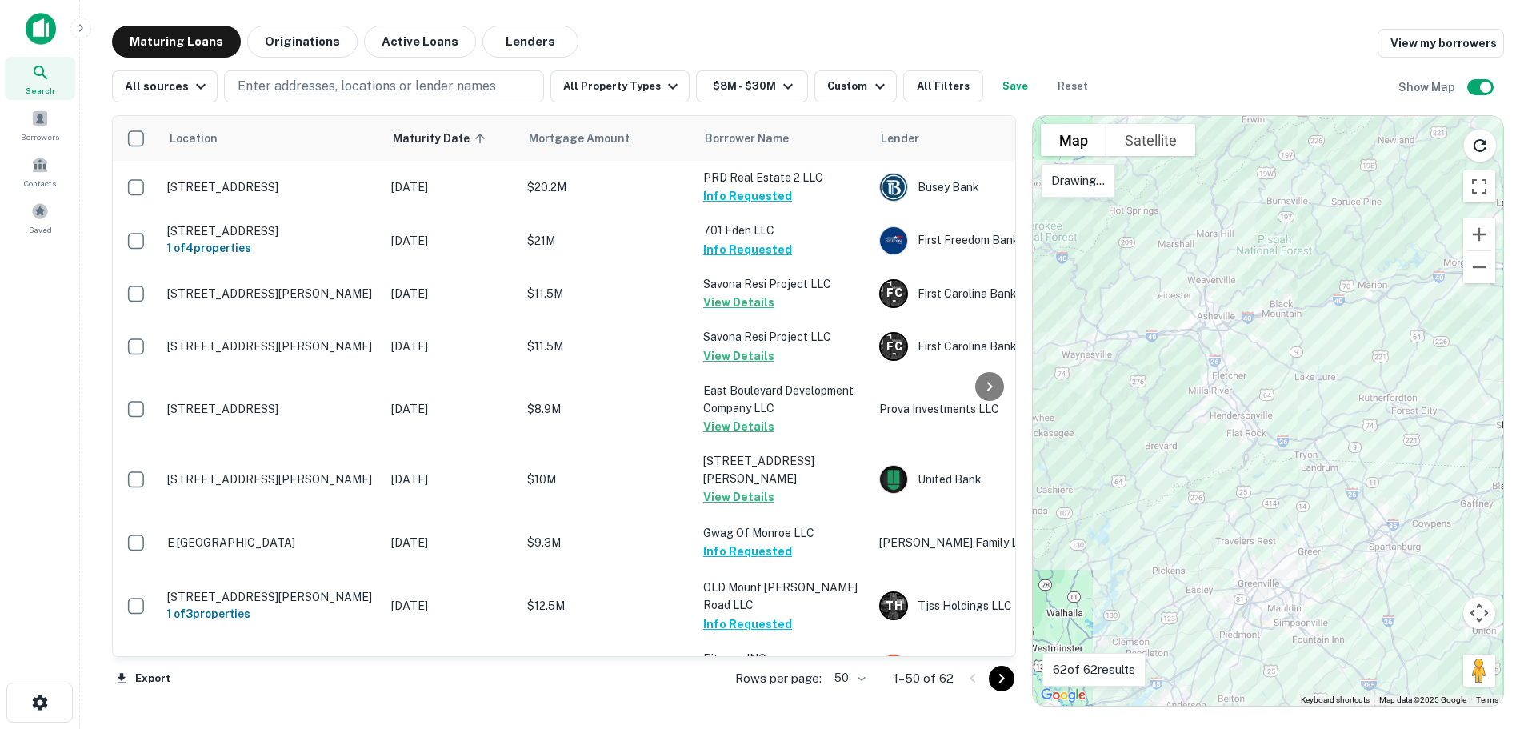
click at [1130, 177] on div at bounding box center [1268, 411] width 470 height 590
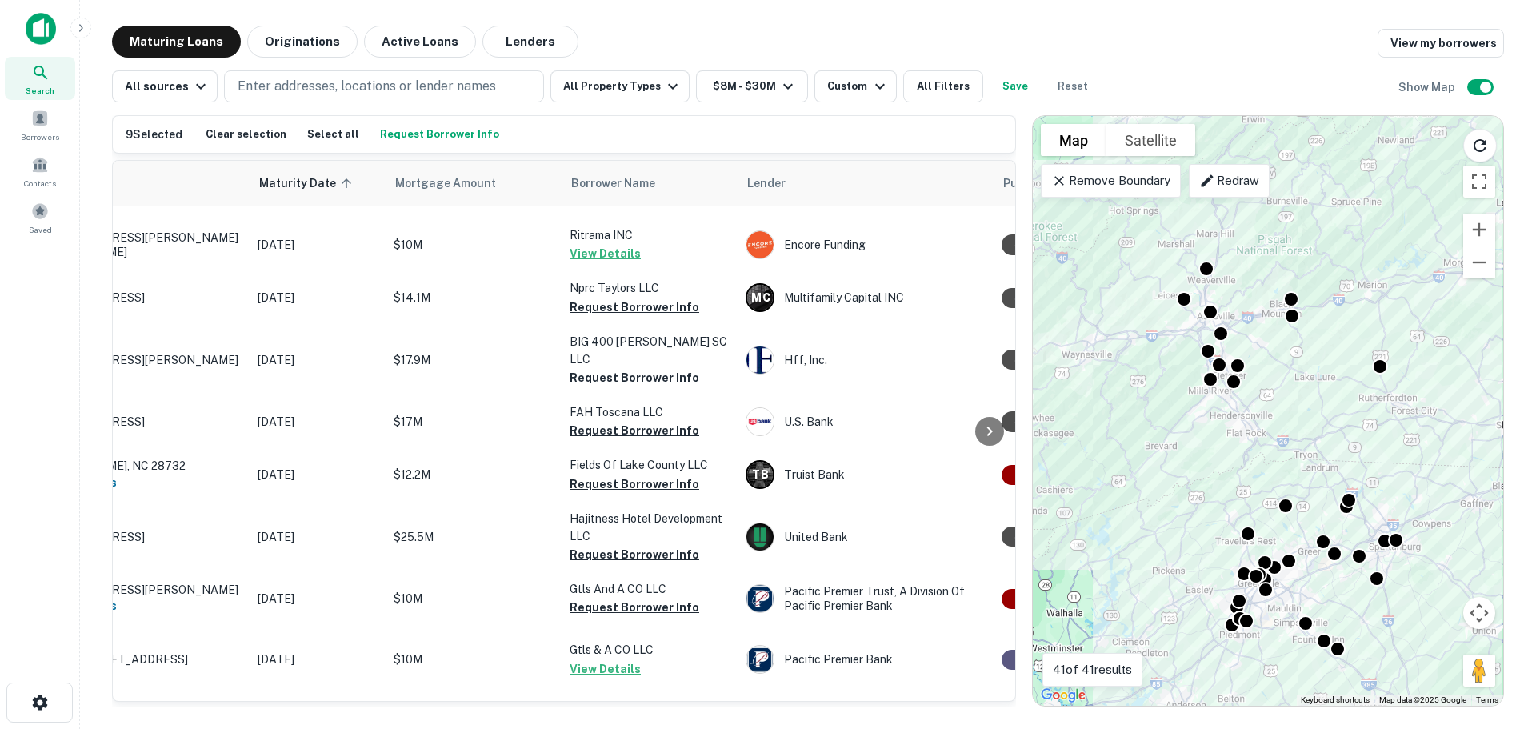
scroll to position [640, 0]
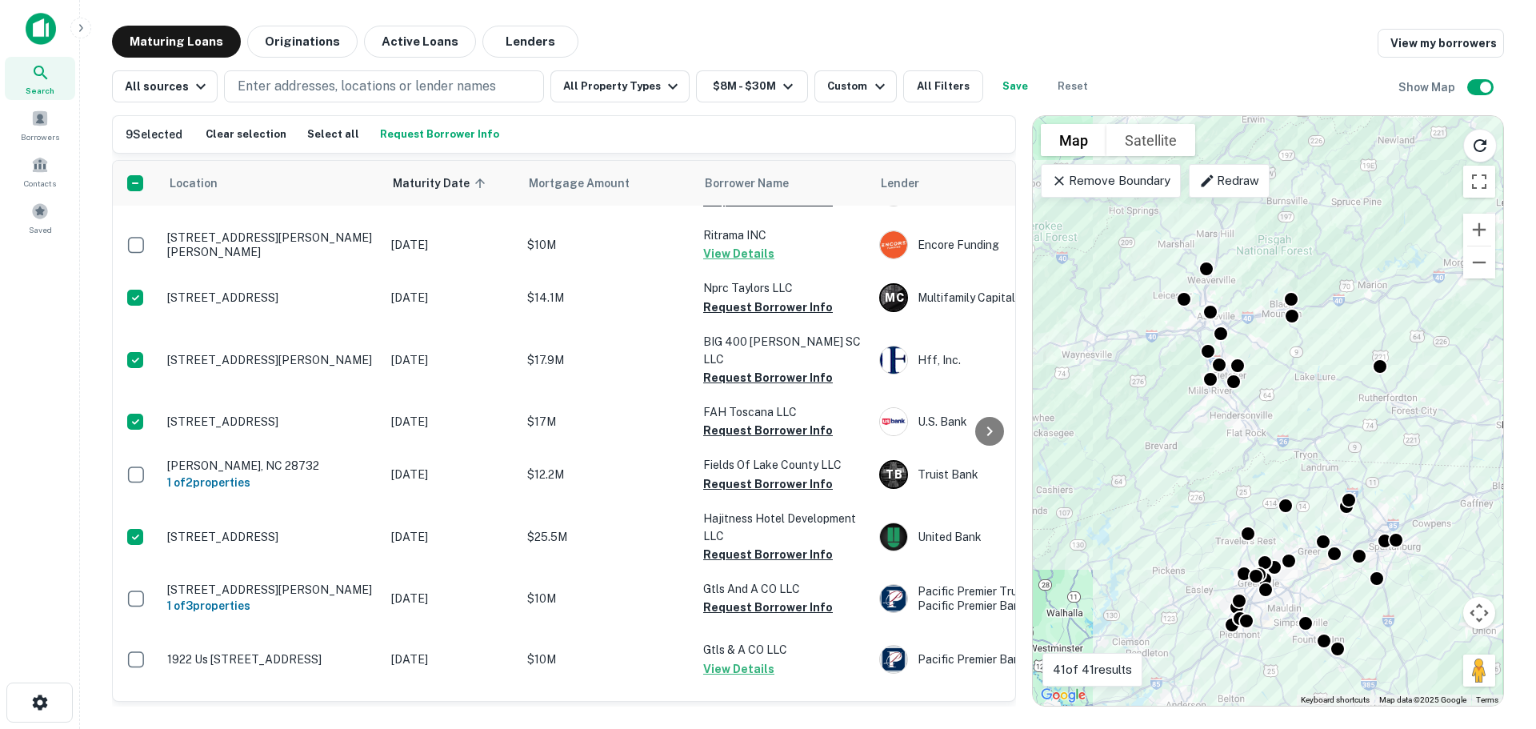
click at [397, 132] on button "Request Borrower Info" at bounding box center [439, 134] width 127 height 24
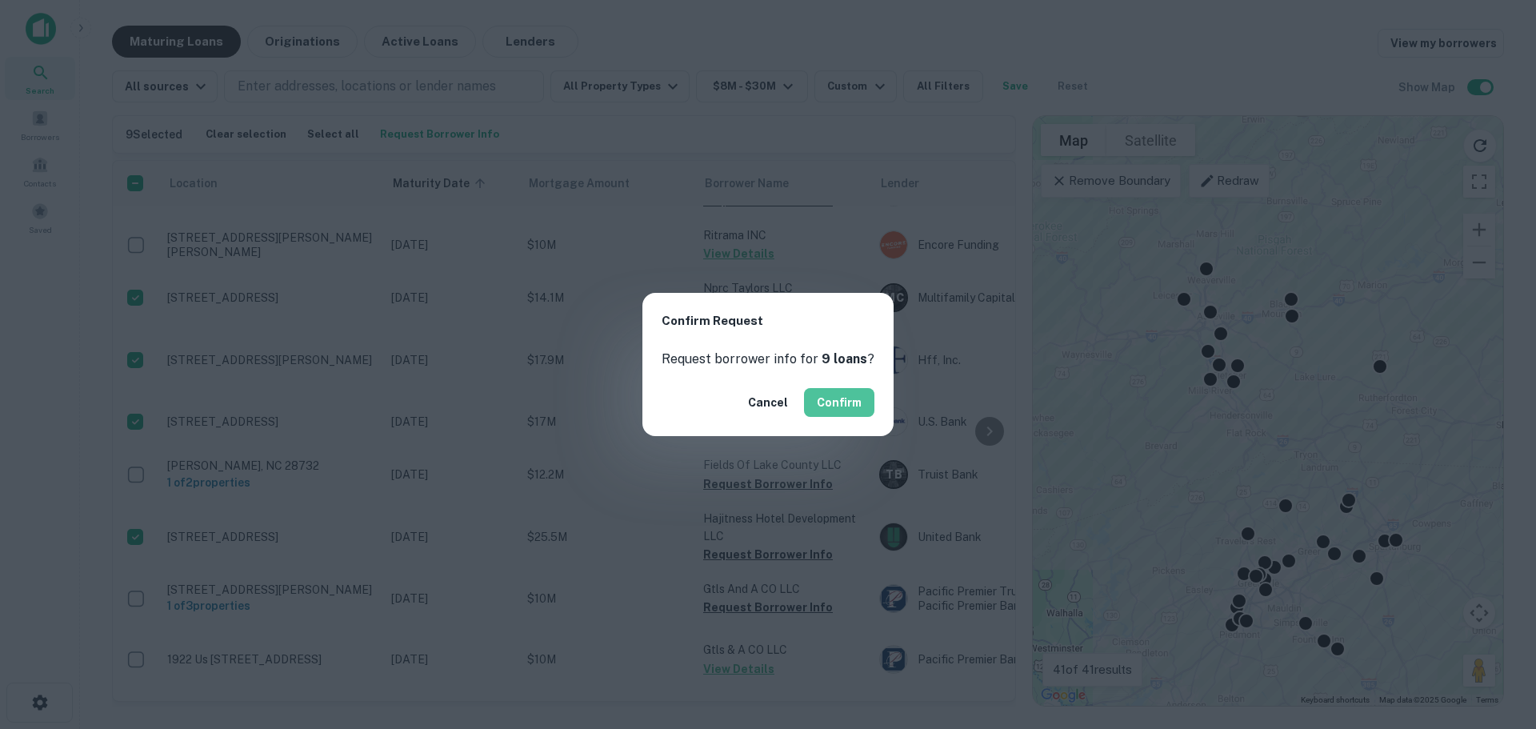
click at [818, 402] on button "Confirm" at bounding box center [839, 402] width 70 height 29
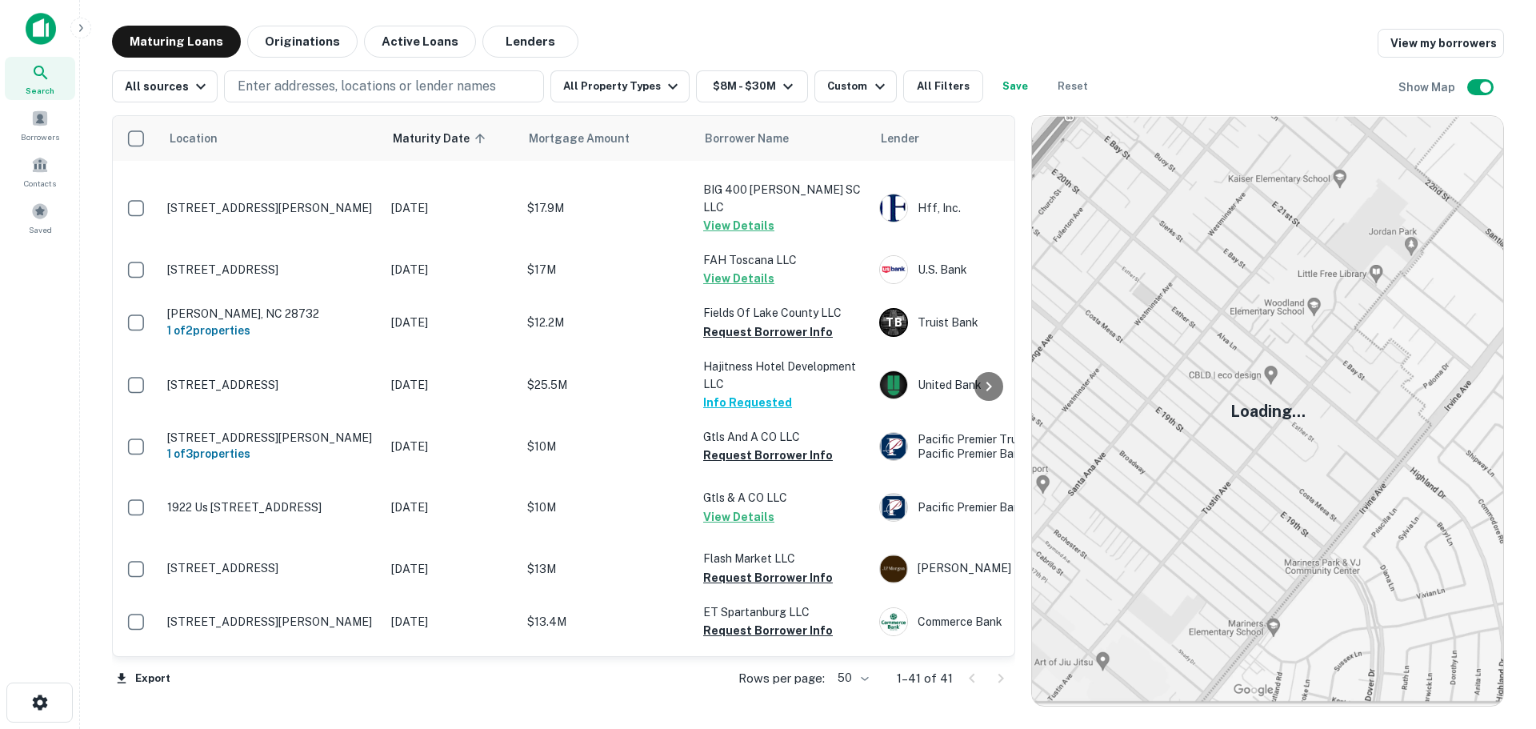
scroll to position [800, 0]
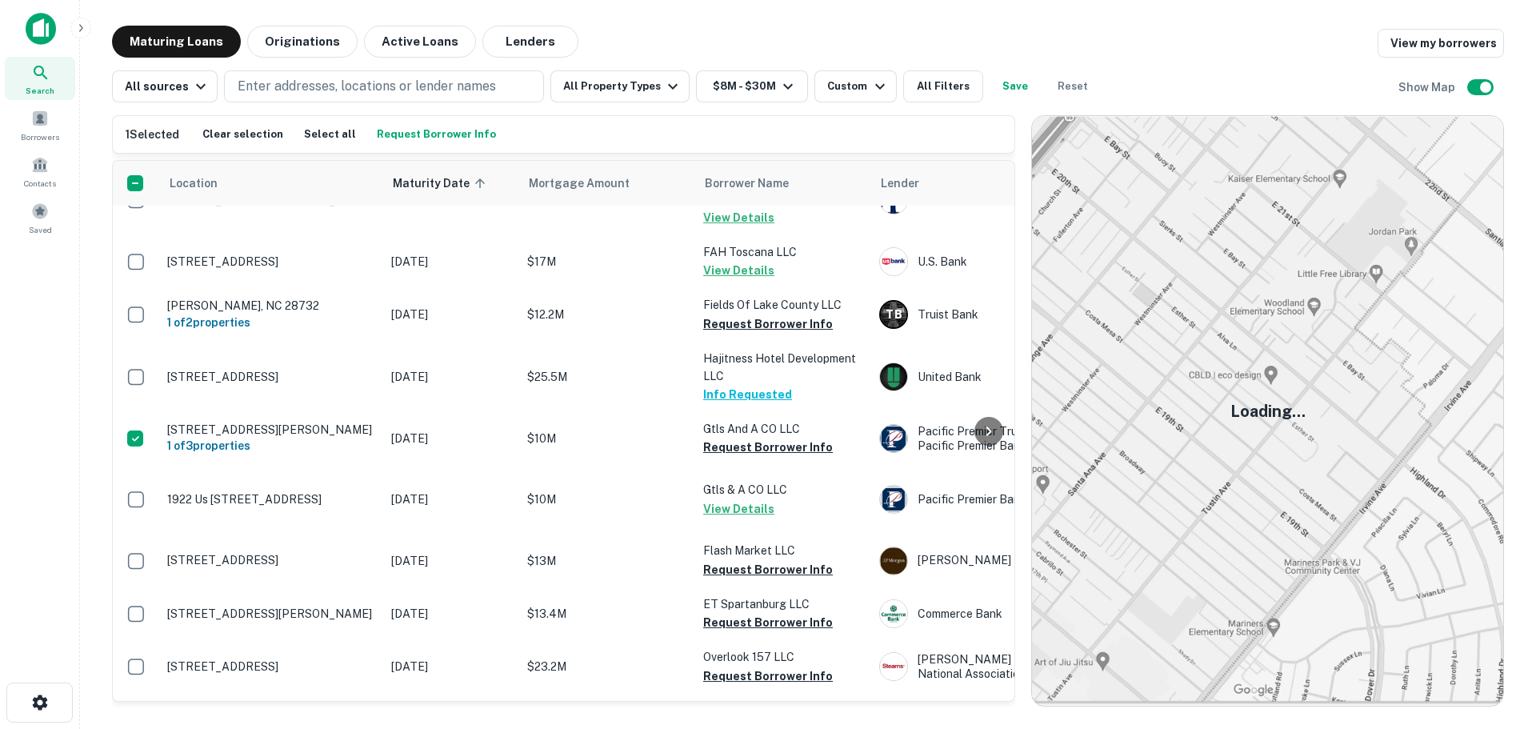
click at [406, 129] on button "Request Borrower Info" at bounding box center [436, 134] width 127 height 24
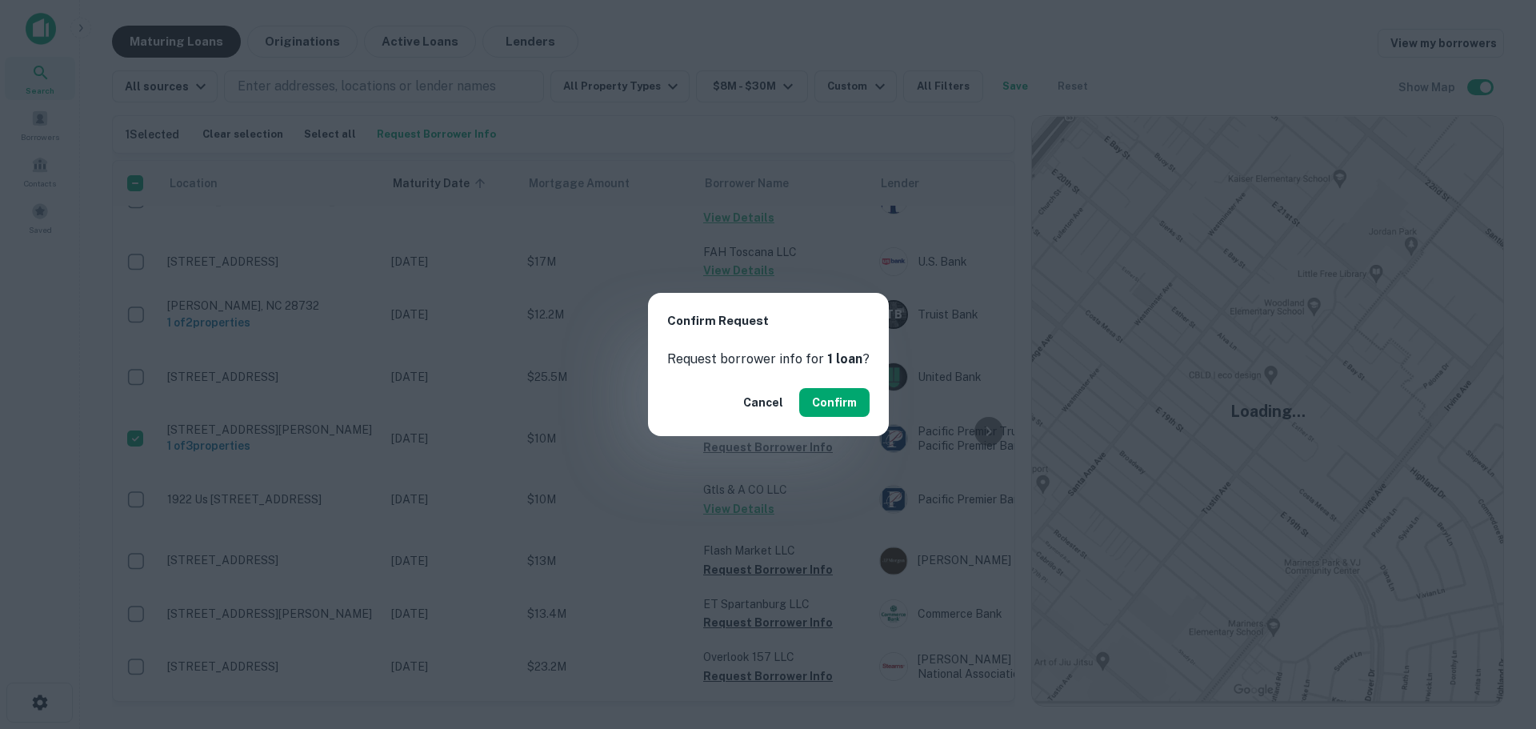
click at [850, 403] on button "Confirm" at bounding box center [834, 402] width 70 height 29
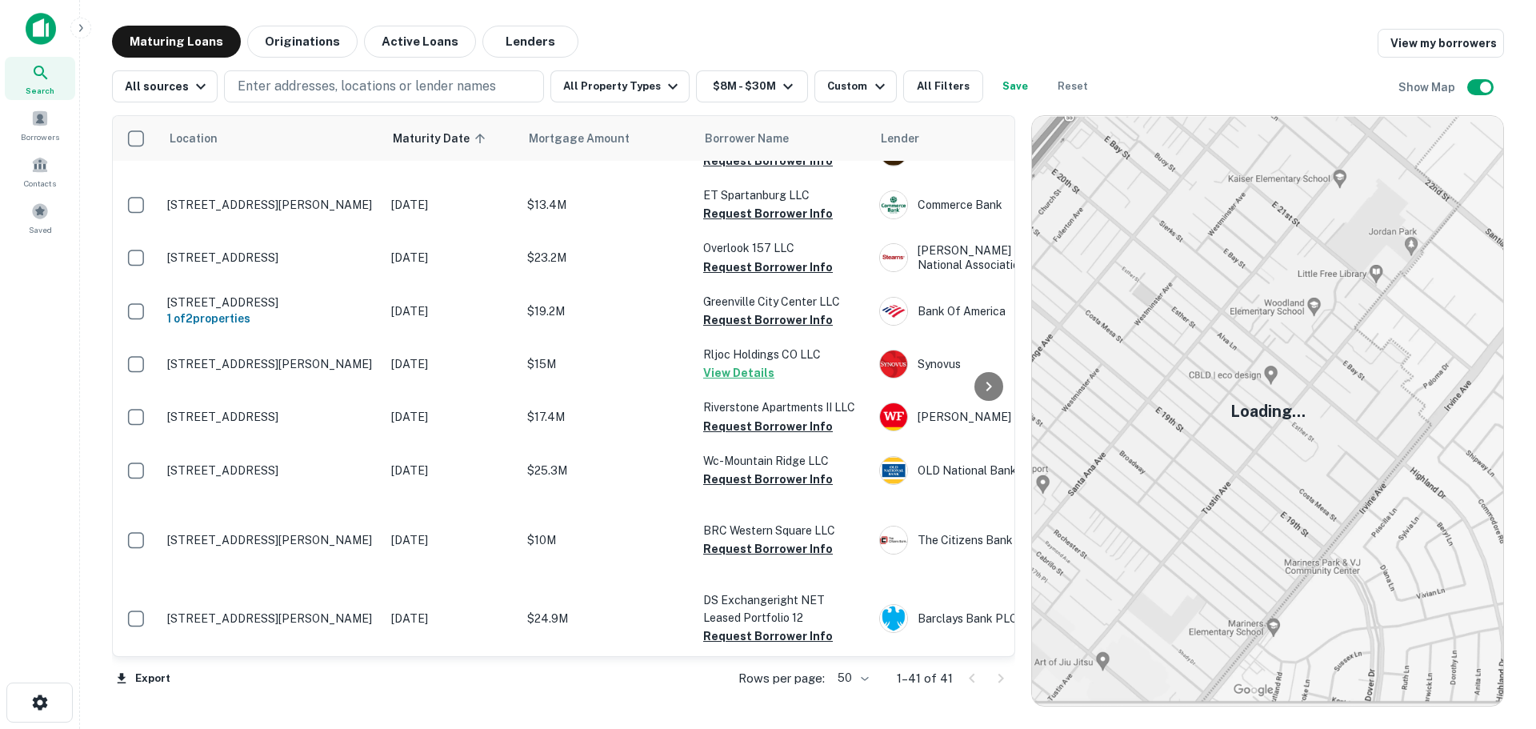
scroll to position [1200, 0]
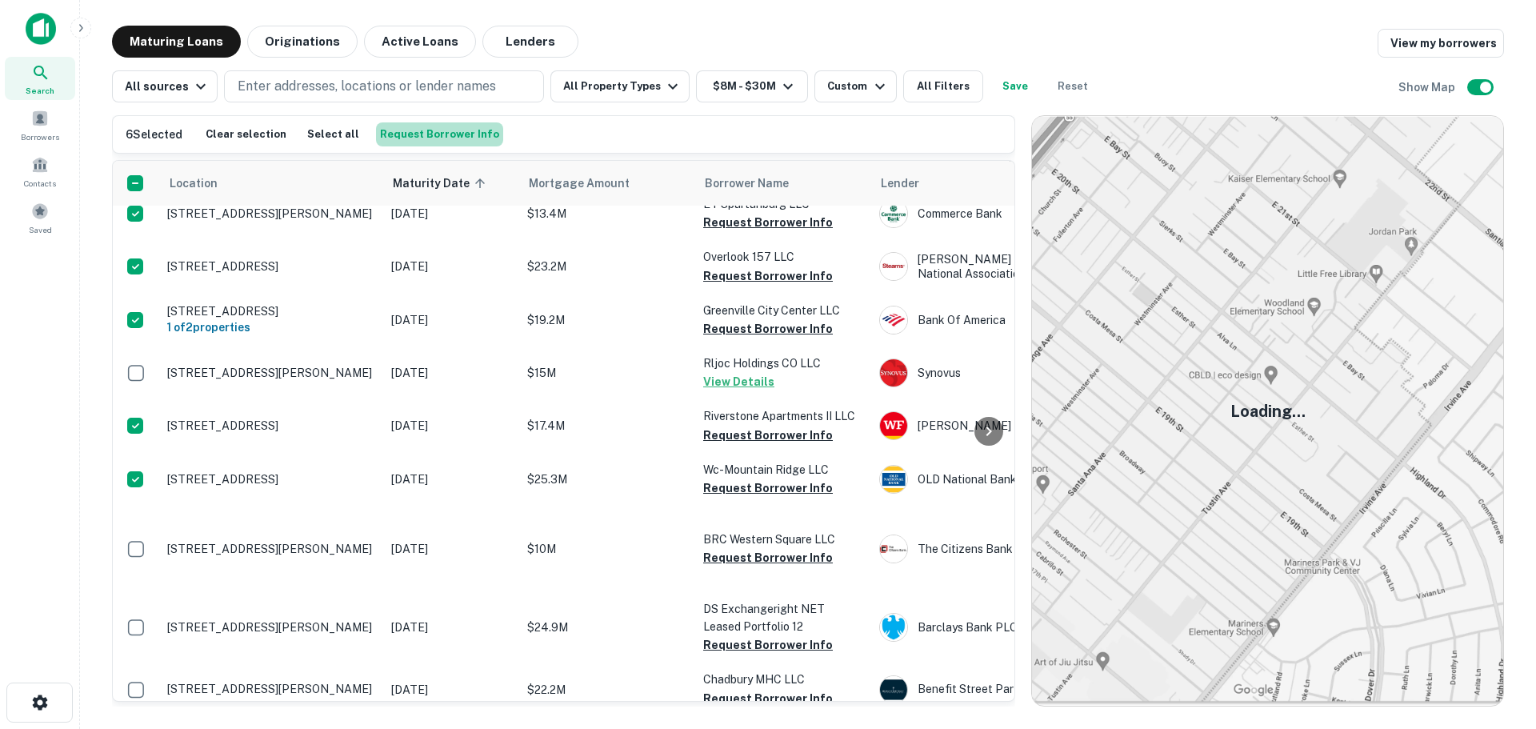
click at [438, 146] on button "Request Borrower Info" at bounding box center [439, 134] width 127 height 24
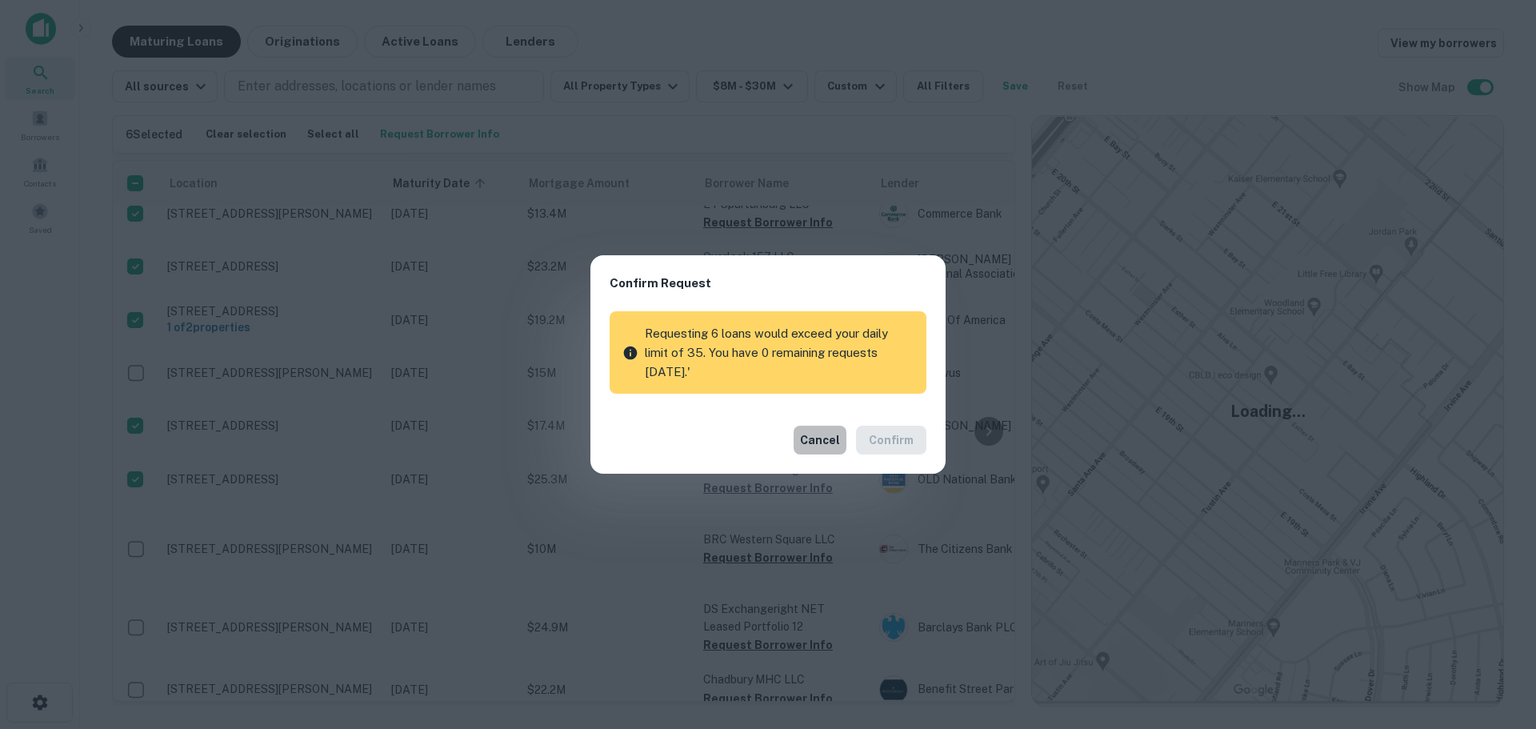
click at [833, 446] on button "Cancel" at bounding box center [820, 440] width 53 height 29
